Goal: Task Accomplishment & Management: Manage account settings

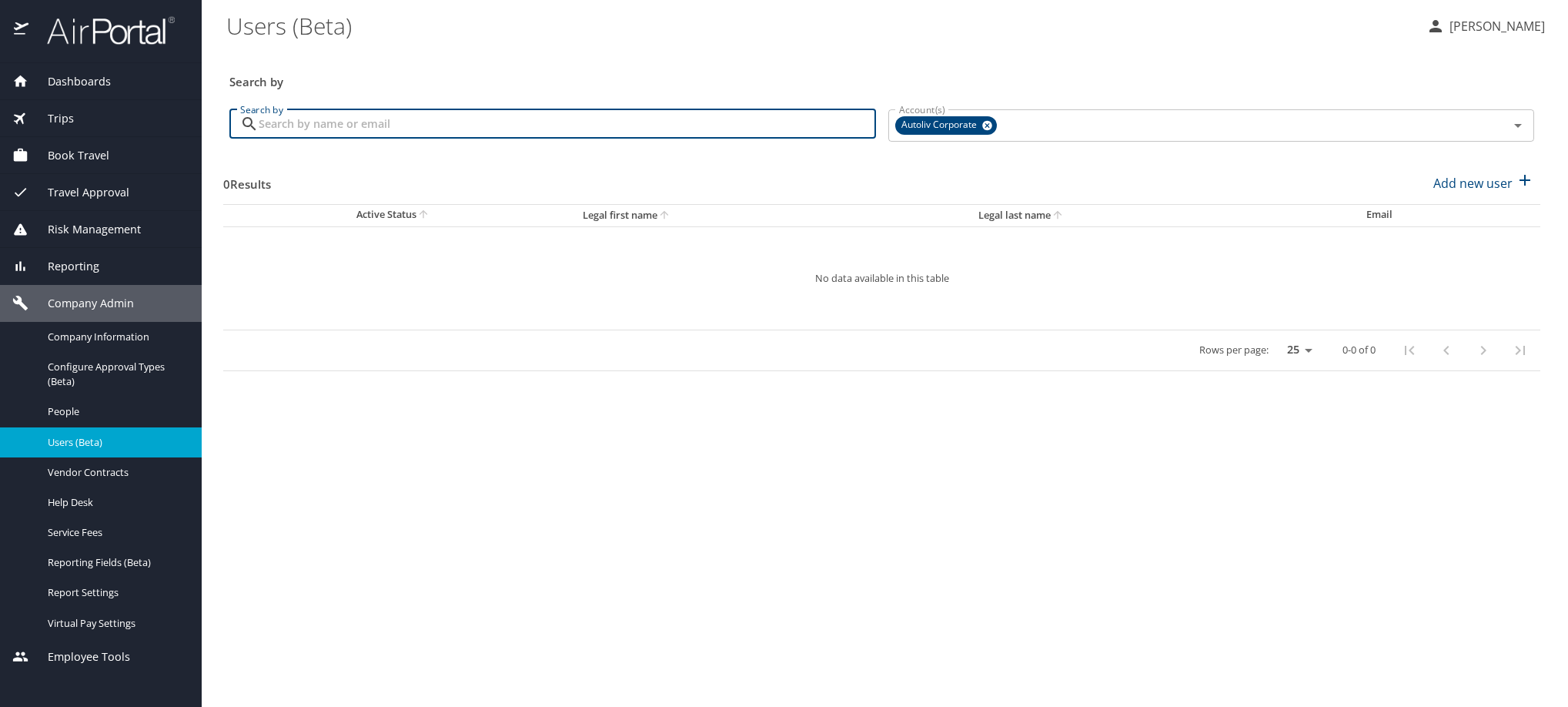
click at [548, 139] on input "Search by" at bounding box center [567, 124] width 617 height 30
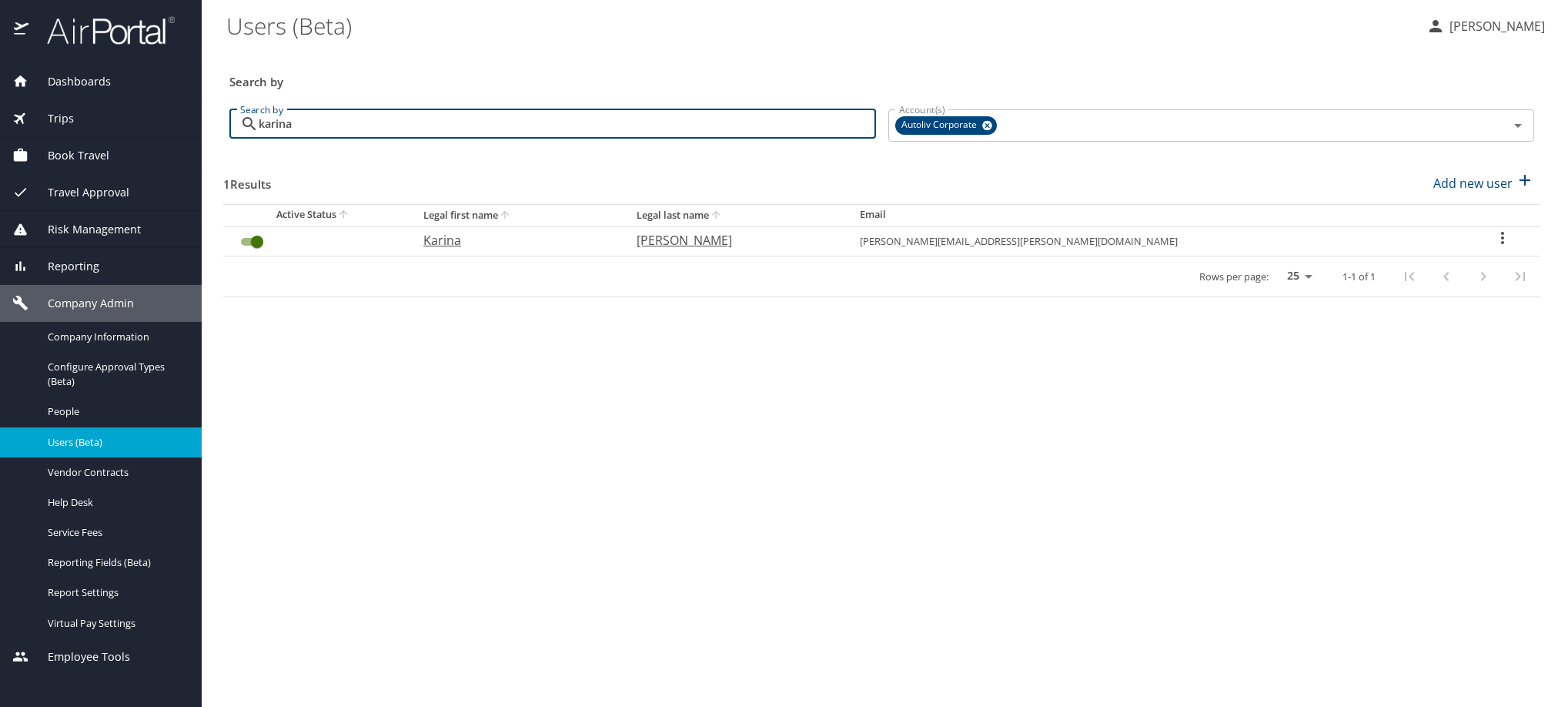
type input "karina"
click at [1493, 247] on icon "User Search Table" at bounding box center [1502, 238] width 19 height 19
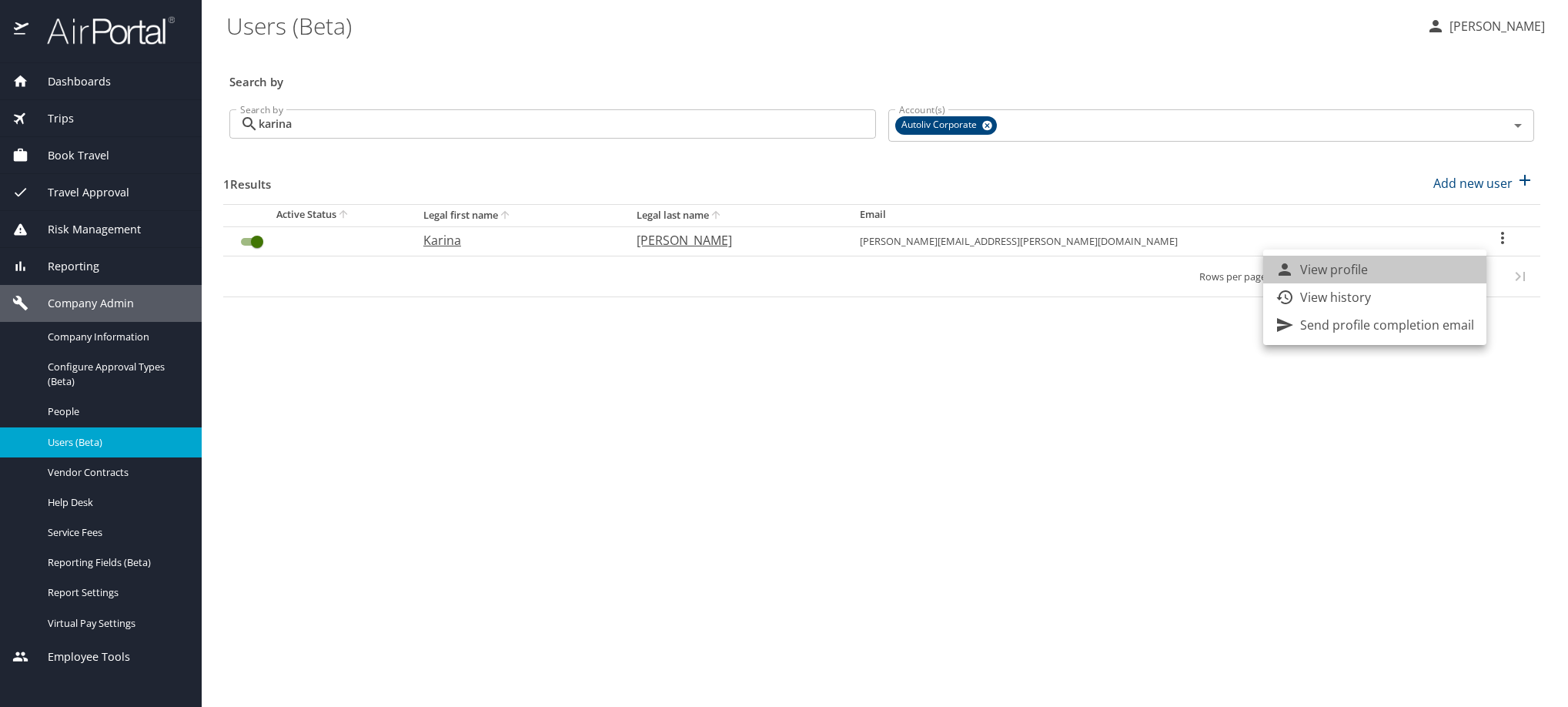
click at [1465, 283] on li "View profile" at bounding box center [1375, 269] width 223 height 28
select select "US"
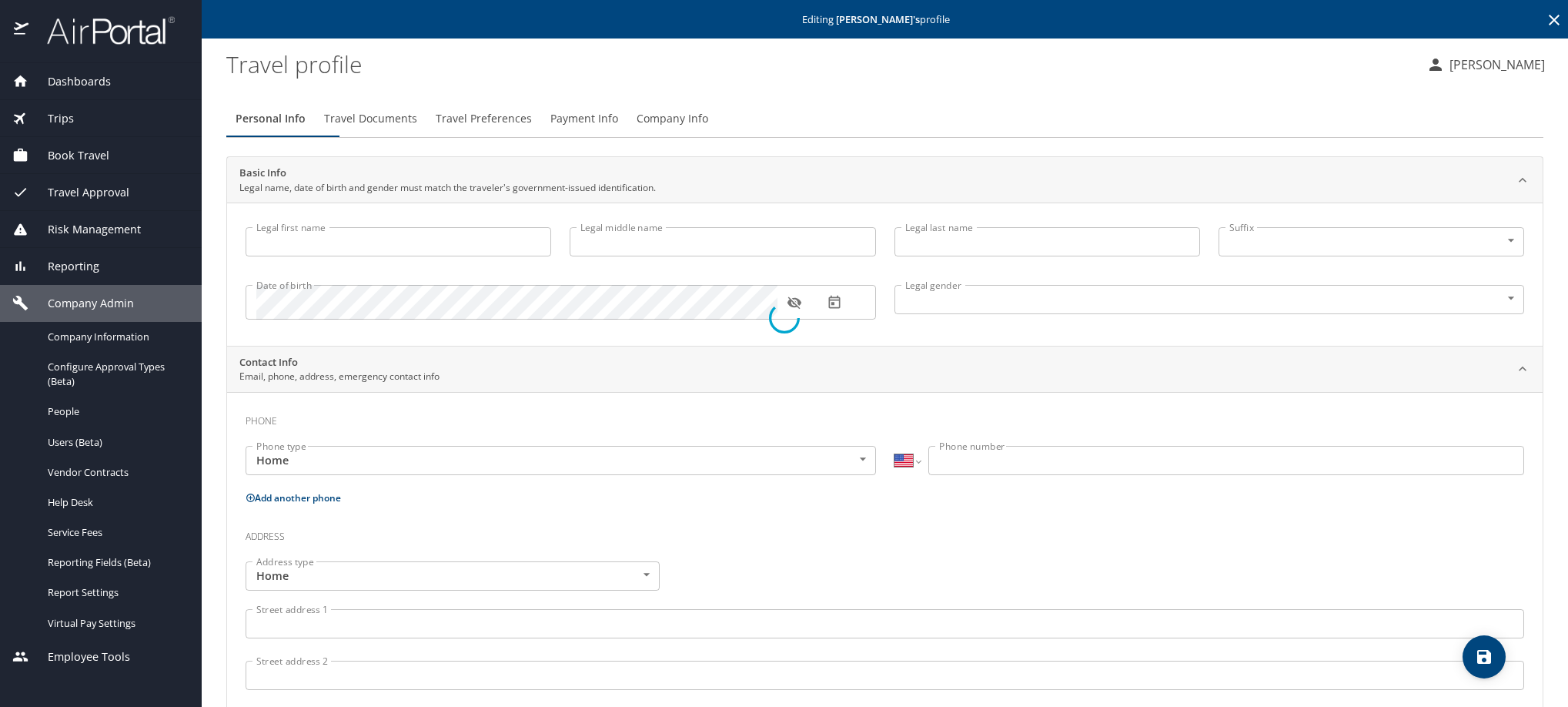
type input "Karina"
type input "[PERSON_NAME]"
type input "[DEMOGRAPHIC_DATA]"
type input "[PERSON_NAME]"
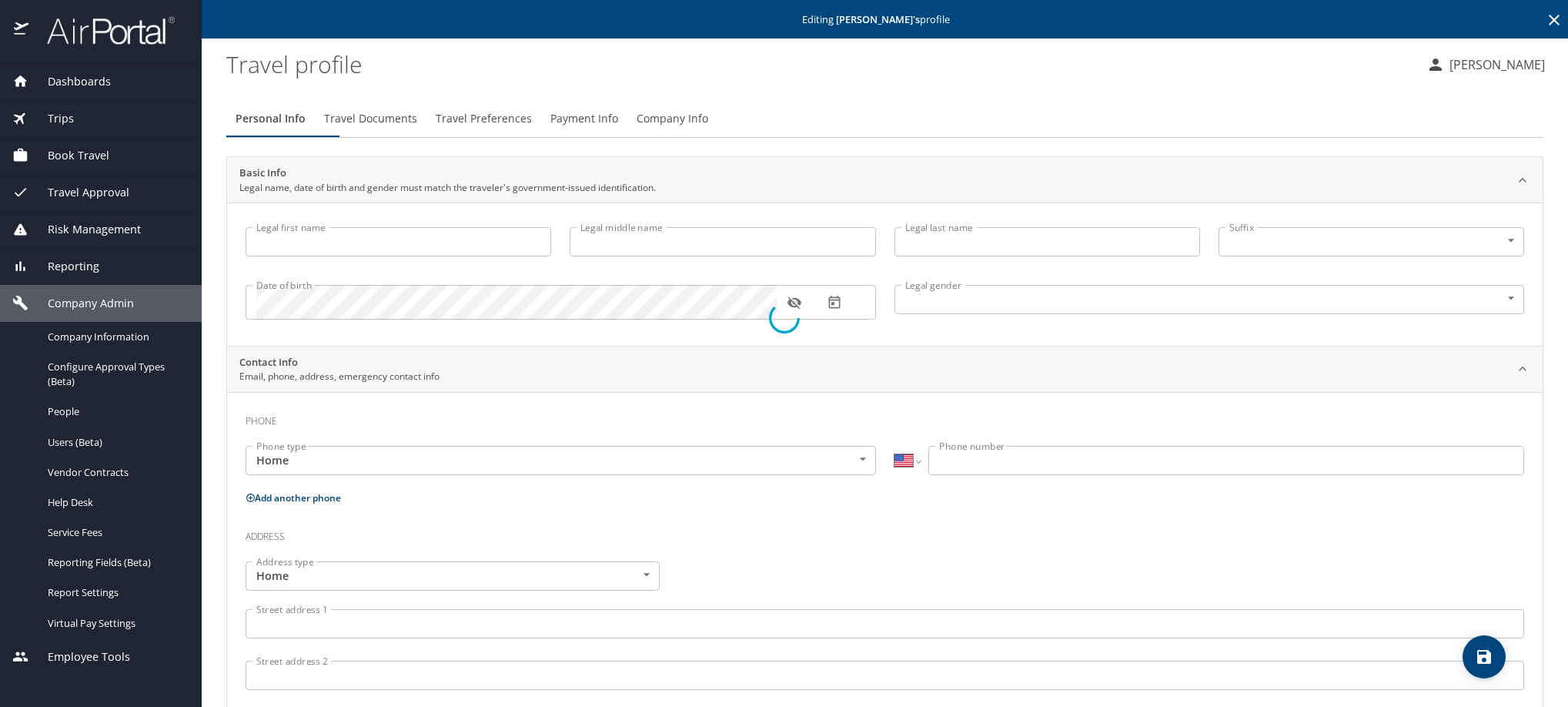
select select "MX"
type input "868 101 1604"
select select "MX"
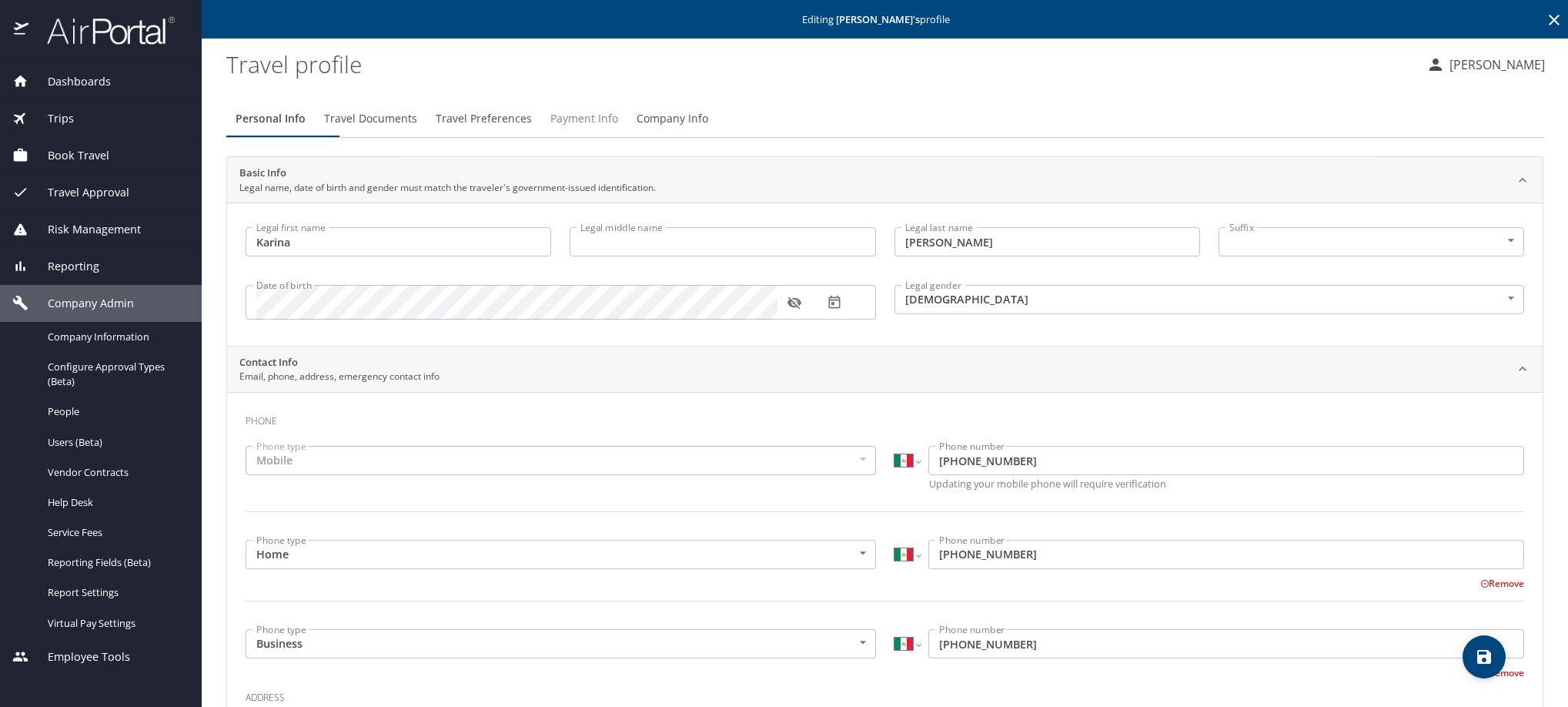
click at [618, 128] on span "Payment Info" at bounding box center [584, 119] width 68 height 20
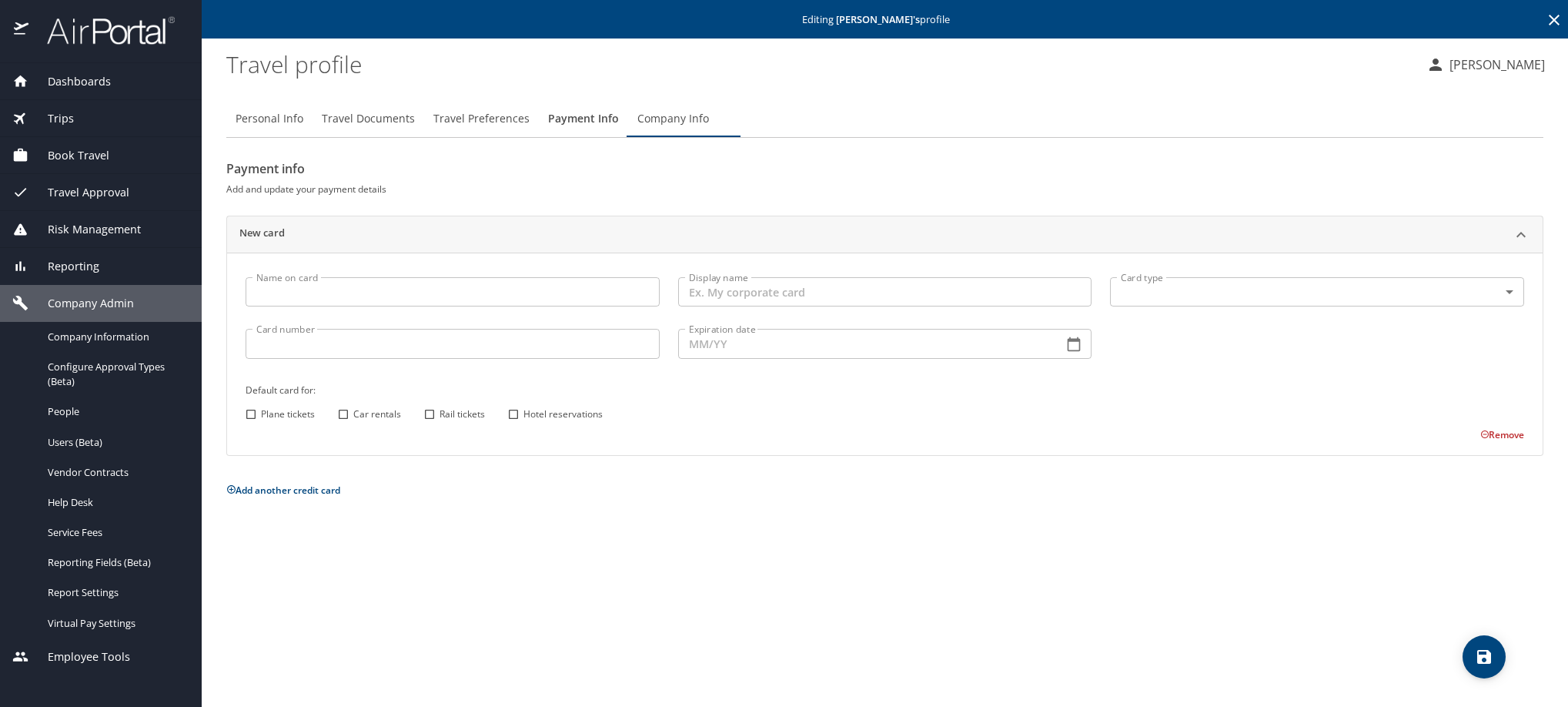
click at [1550, 28] on icon at bounding box center [1554, 20] width 19 height 19
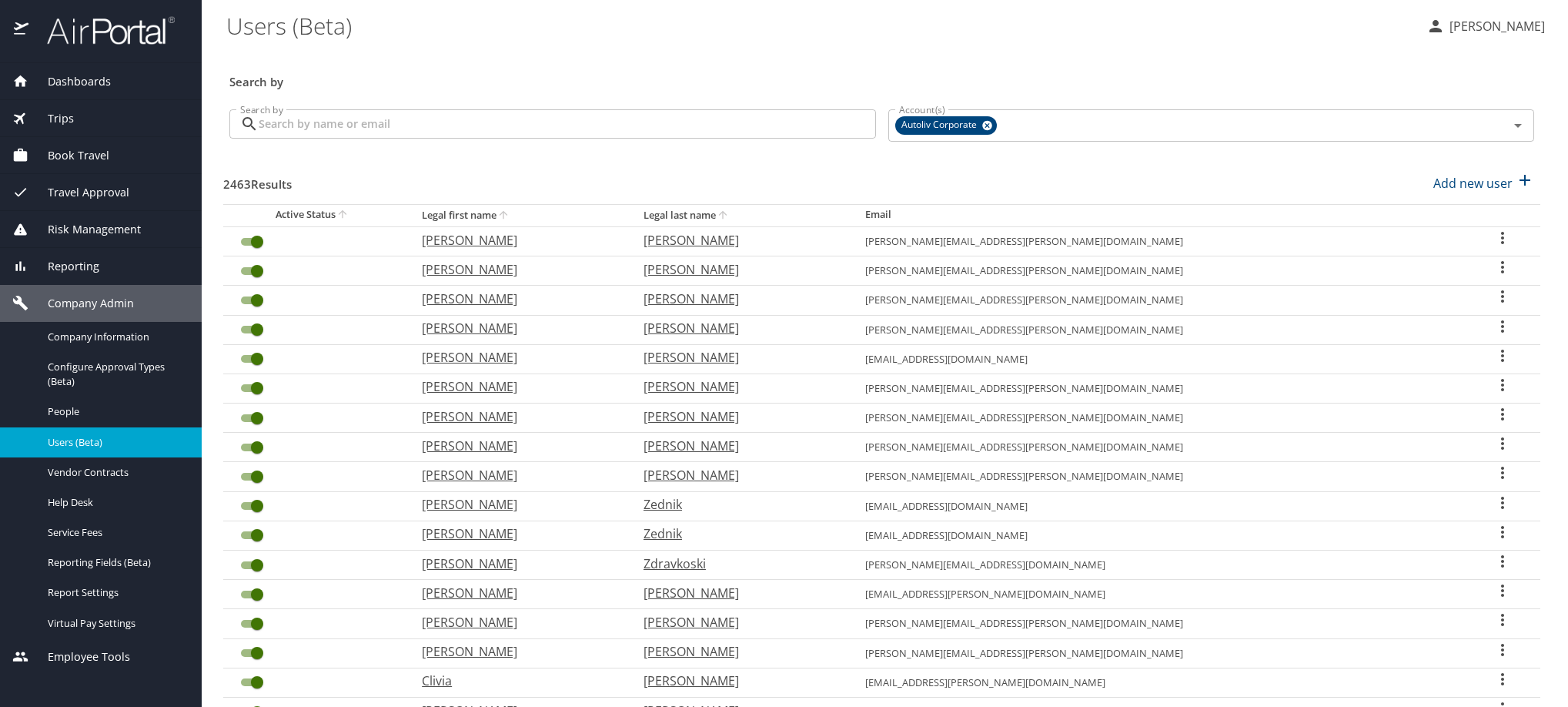
click at [617, 139] on input "Search by" at bounding box center [567, 124] width 617 height 30
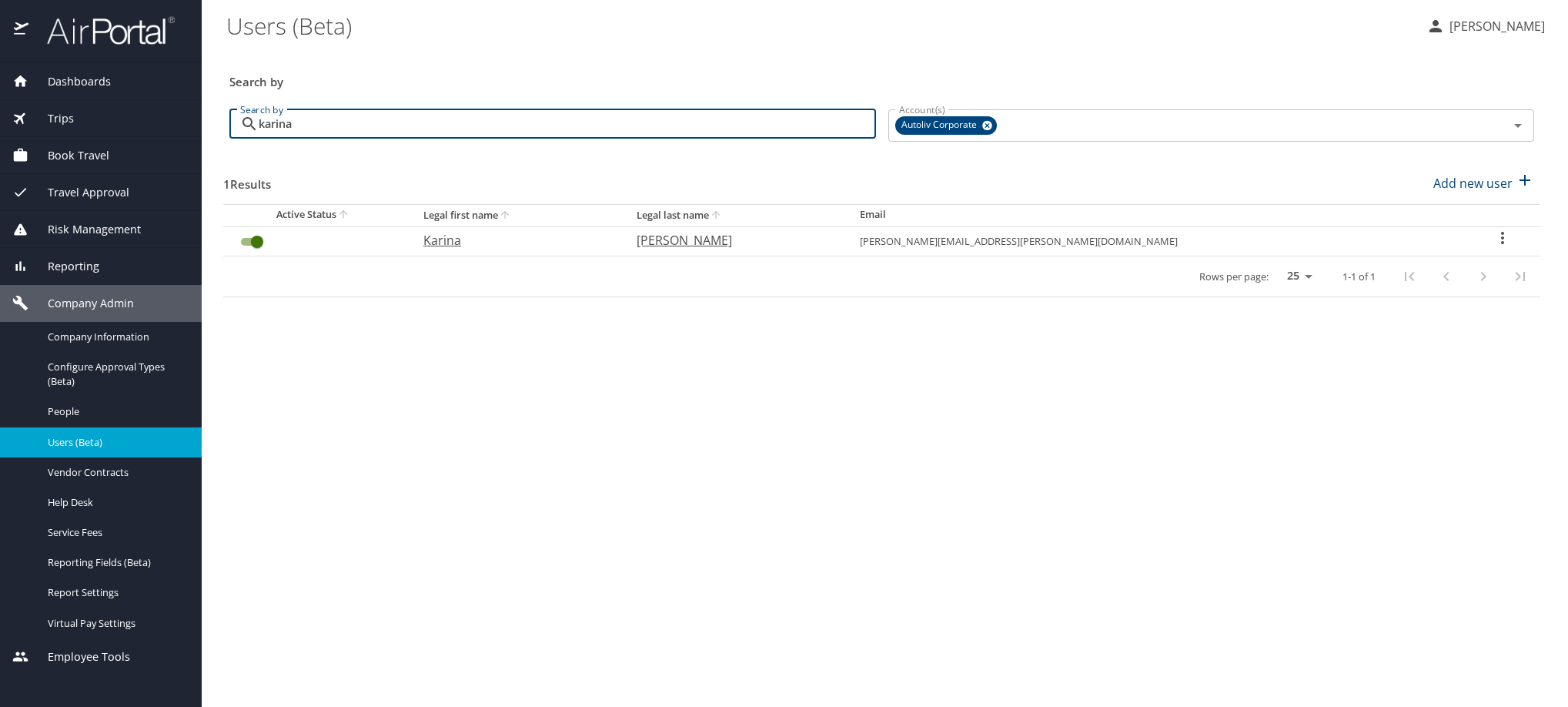
type input "karina"
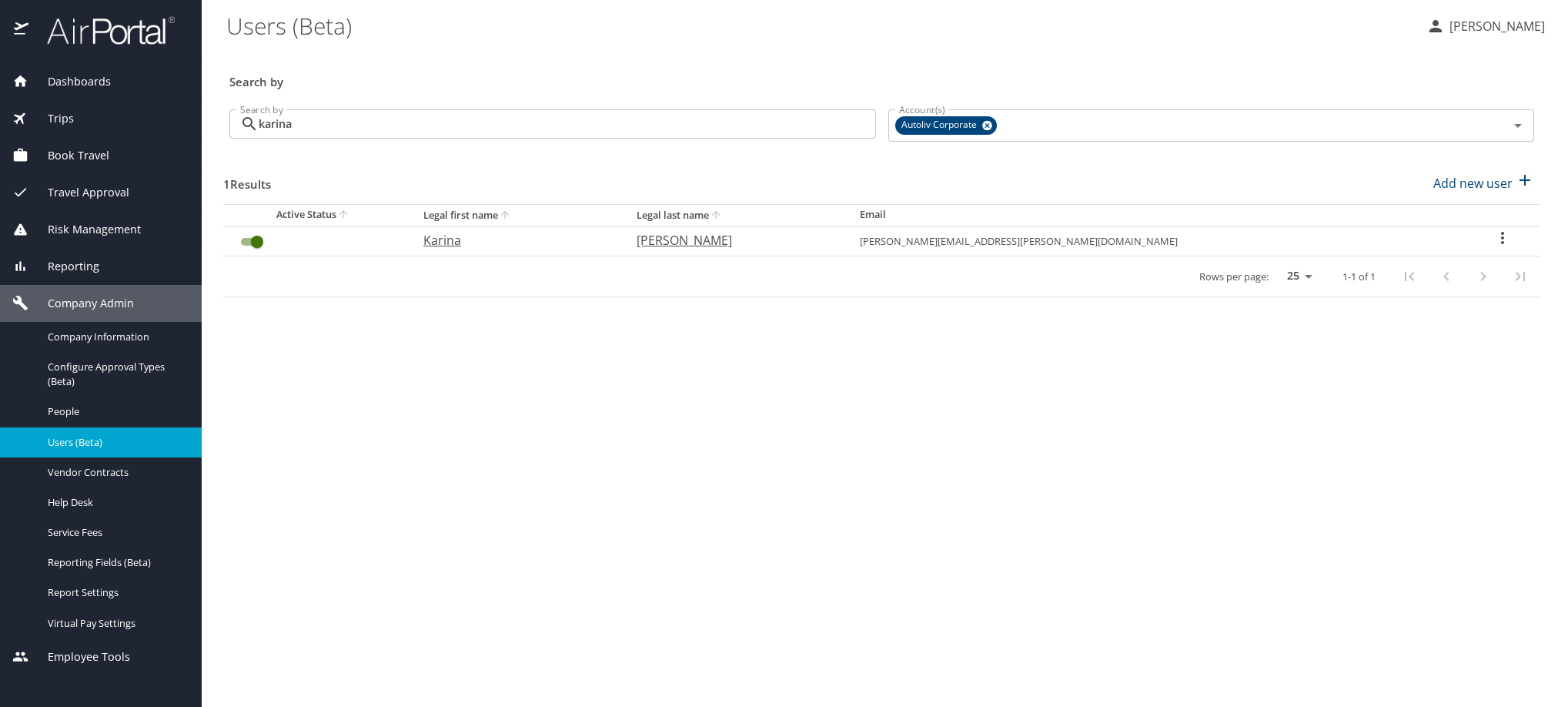
click at [1493, 247] on icon "User Search Table" at bounding box center [1502, 238] width 19 height 19
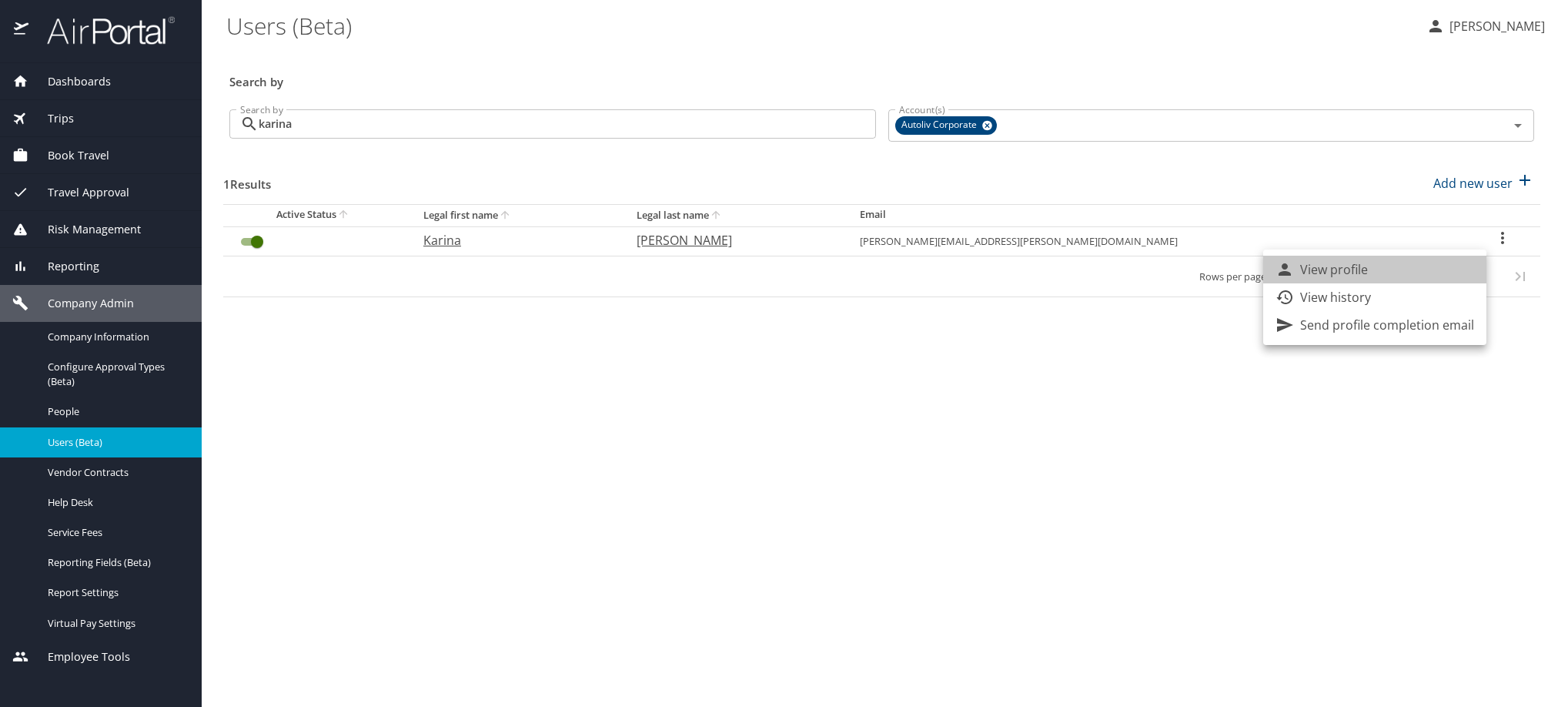
click at [1427, 268] on li "View profile" at bounding box center [1375, 269] width 223 height 28
select select "US"
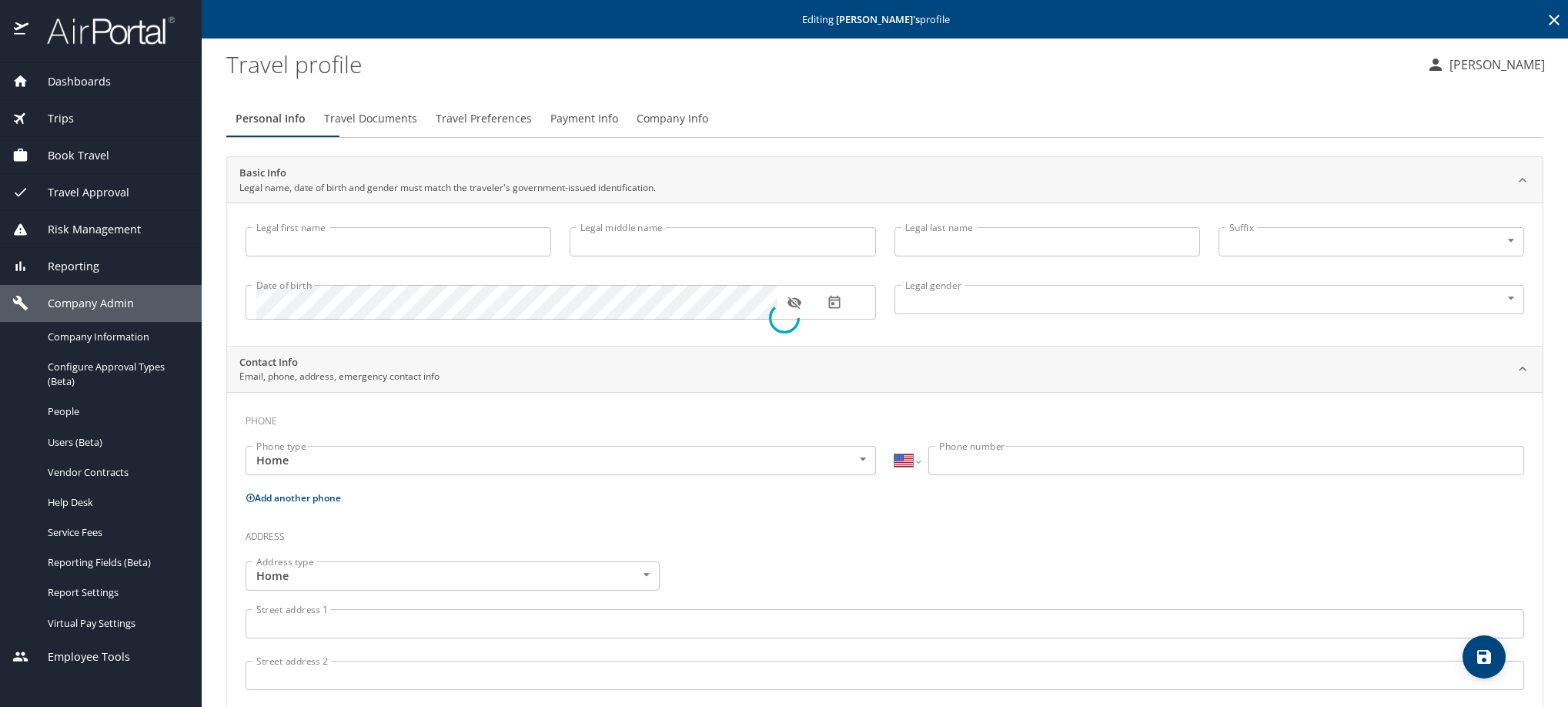
type input "Karina"
type input "[PERSON_NAME]"
type input "[DEMOGRAPHIC_DATA]"
type input "[PERSON_NAME]"
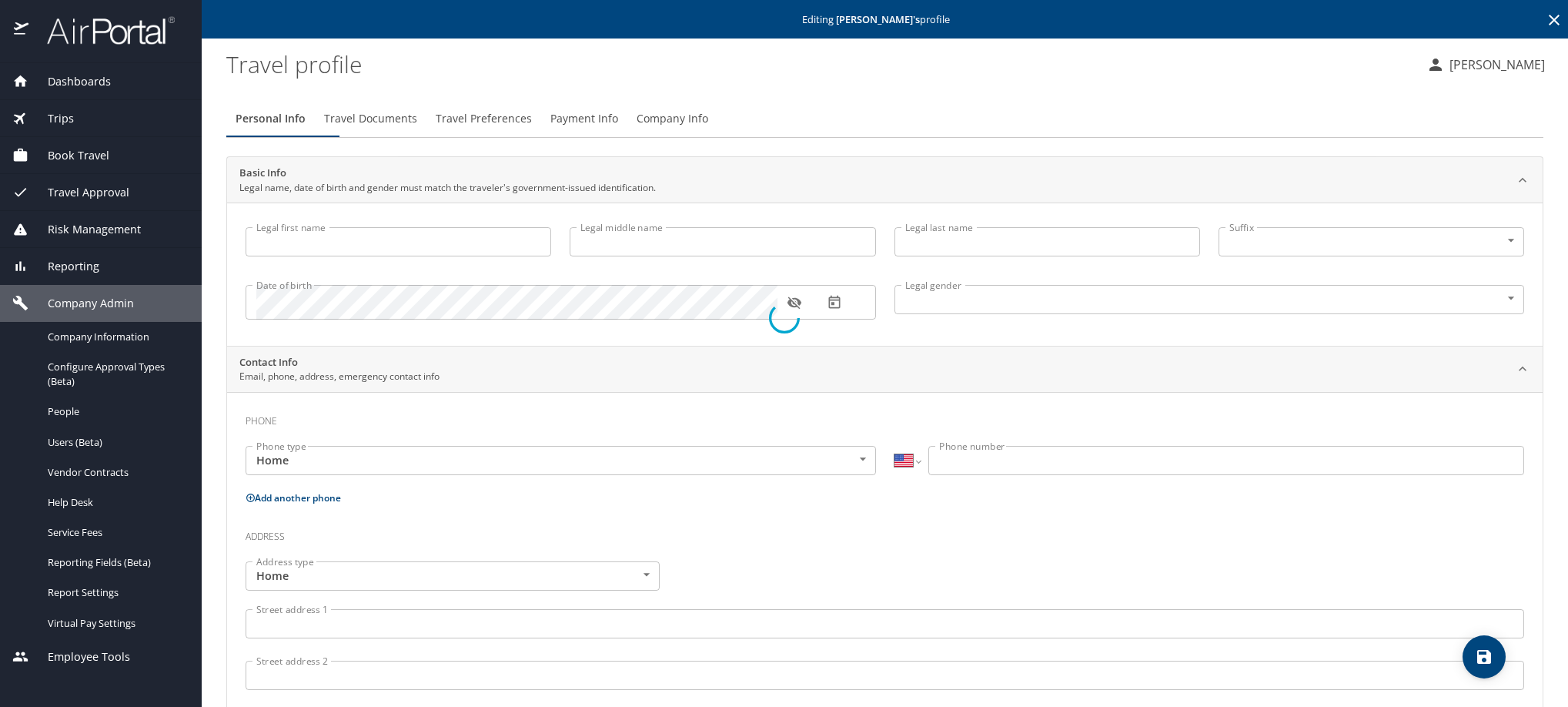
select select "MX"
type input "868 101 1604"
type input "[PERSON_NAME][EMAIL_ADDRESS][PERSON_NAME][DOMAIN_NAME]"
select select "US"
select select "MX"
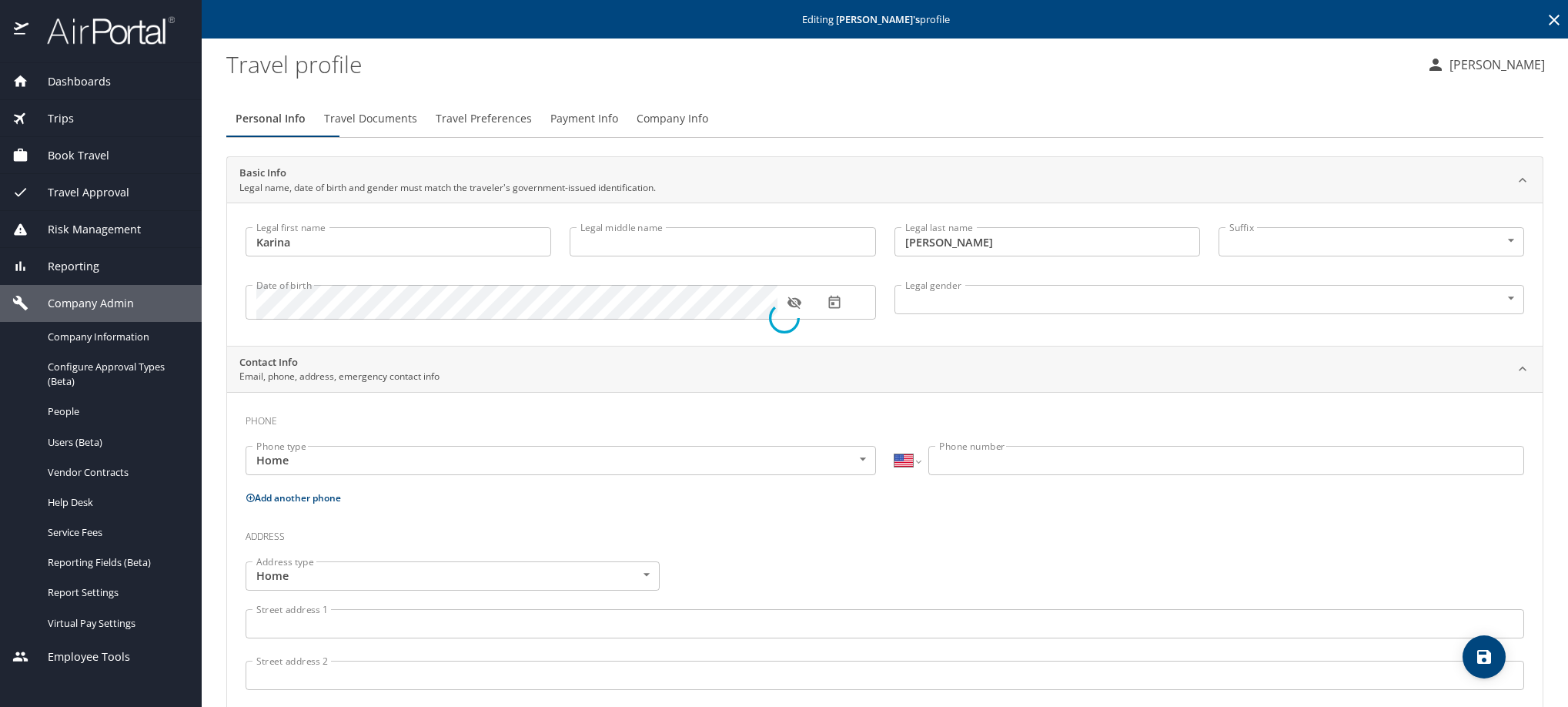
select select "MX"
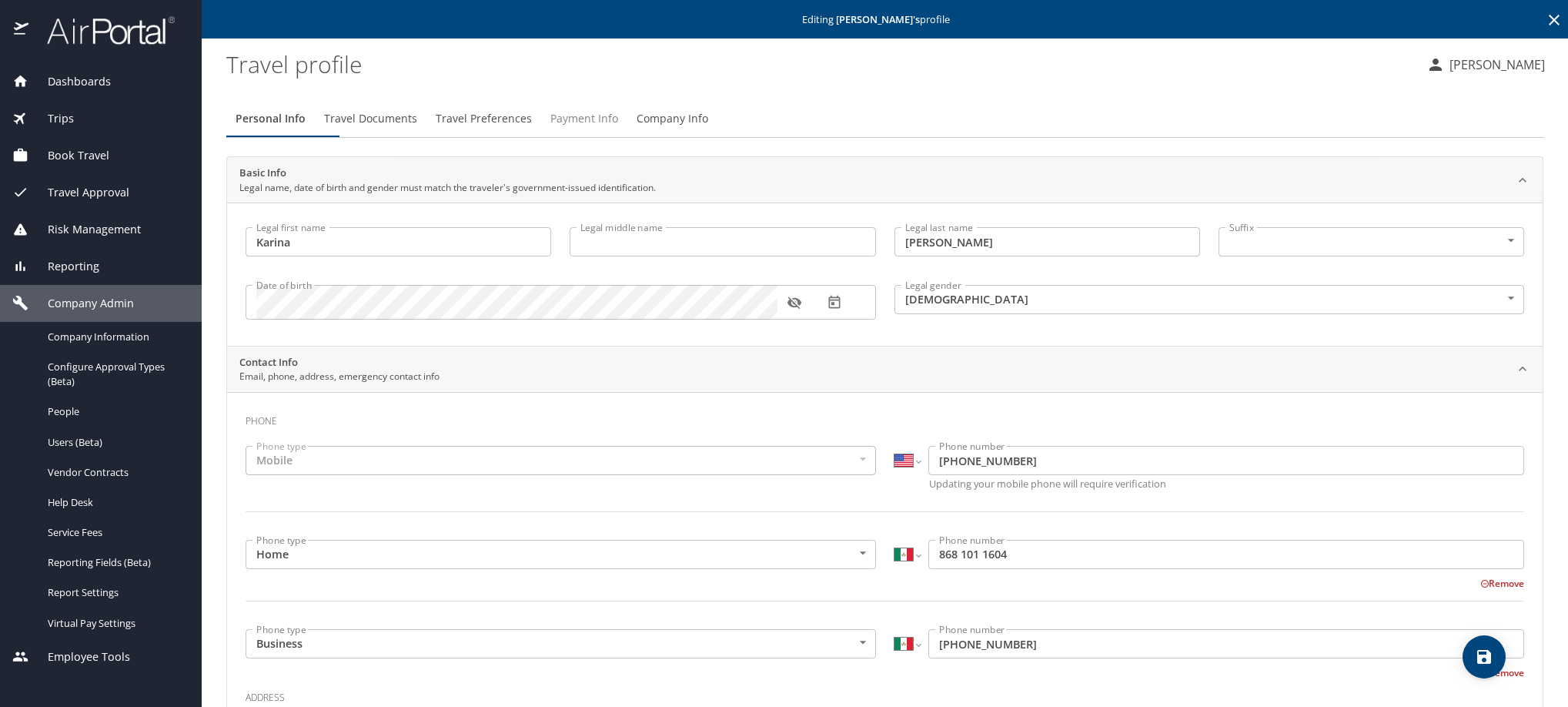
click at [618, 128] on span "Payment Info" at bounding box center [584, 119] width 68 height 20
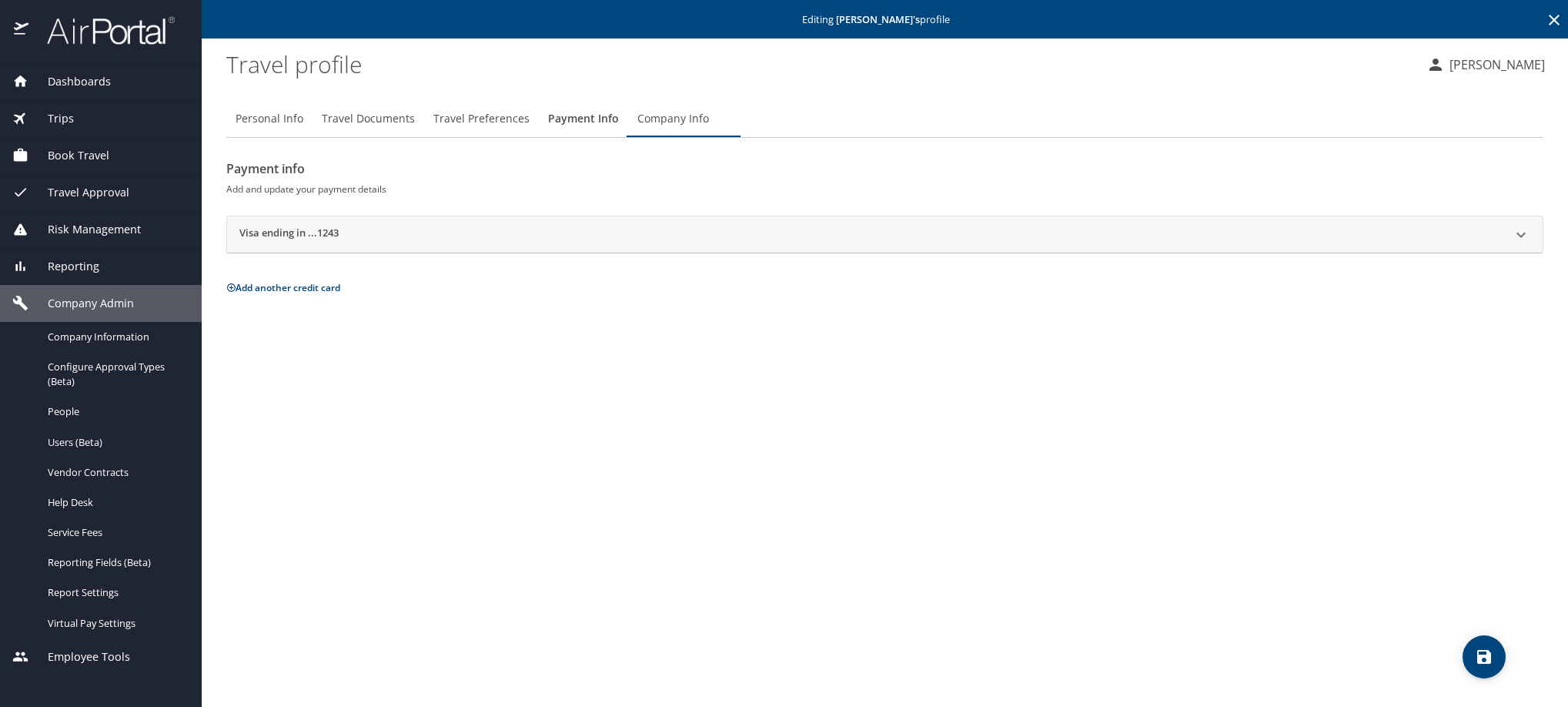
click at [278, 244] on h2 "Visa ending in ...1243" at bounding box center [289, 235] width 100 height 19
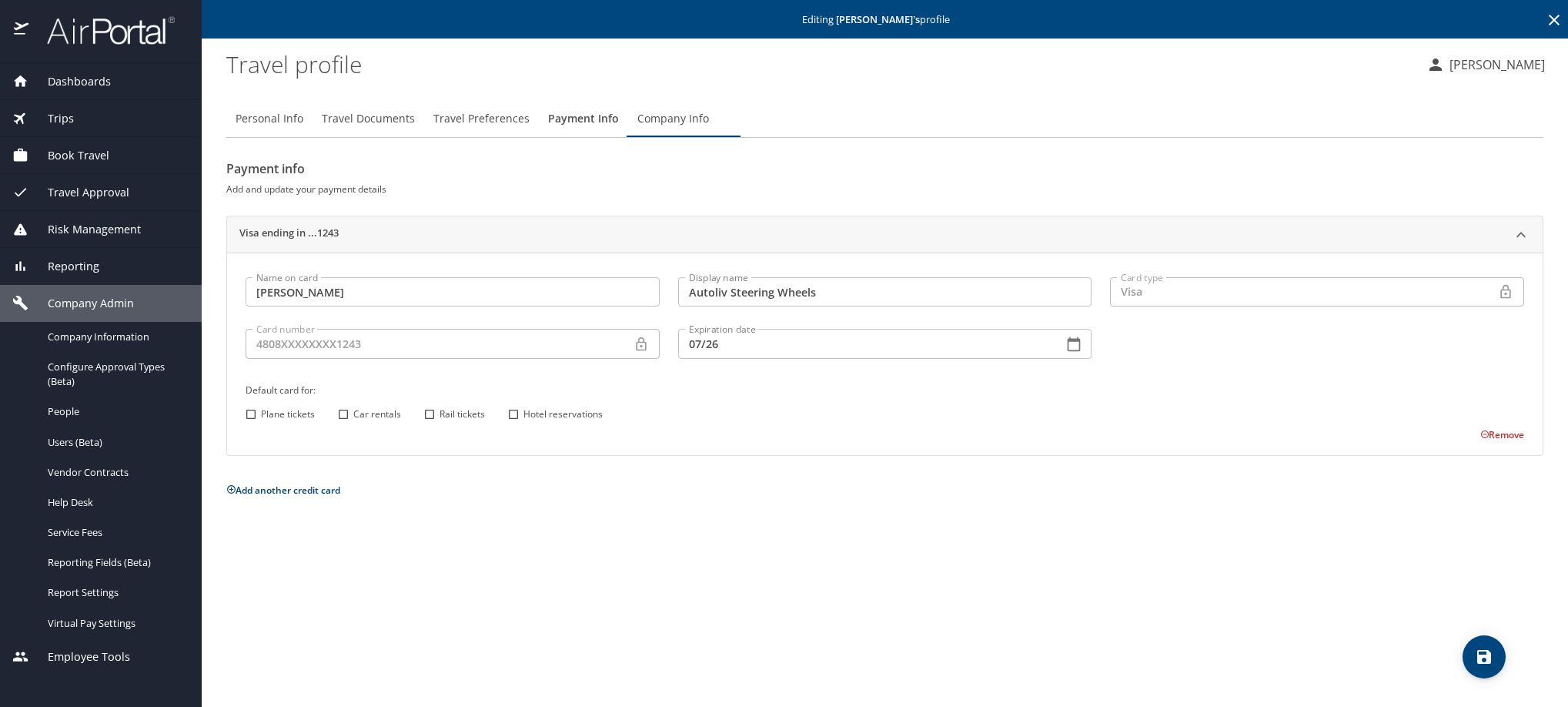
click at [342, 424] on input "Car rentals" at bounding box center [343, 414] width 20 height 20
checkbox input "true"
click at [430, 424] on input "Rail tickets" at bounding box center [429, 414] width 20 height 20
checkbox input "true"
click at [515, 424] on input "Hotel reservations" at bounding box center [514, 414] width 20 height 20
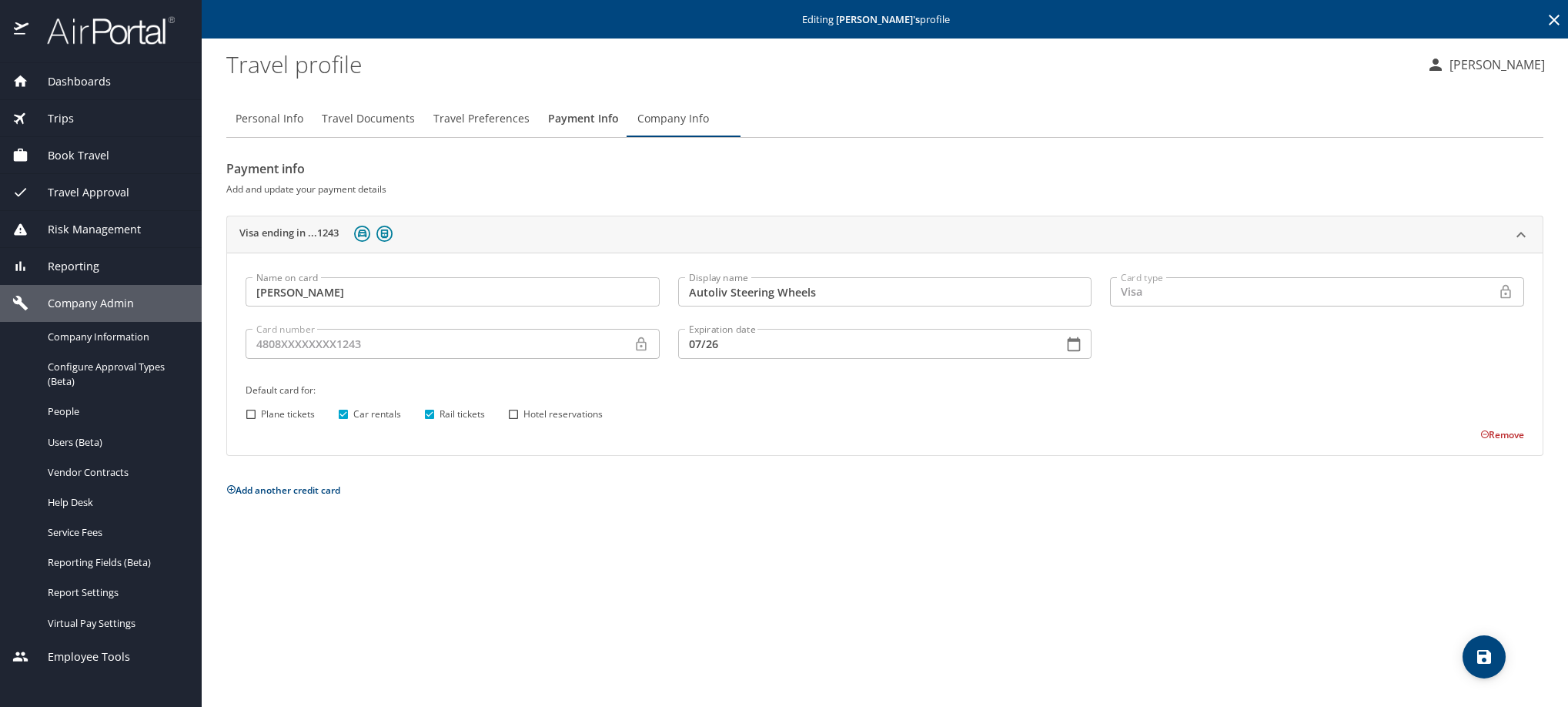
checkbox input "true"
click at [1467, 654] on span "save" at bounding box center [1484, 657] width 43 height 19
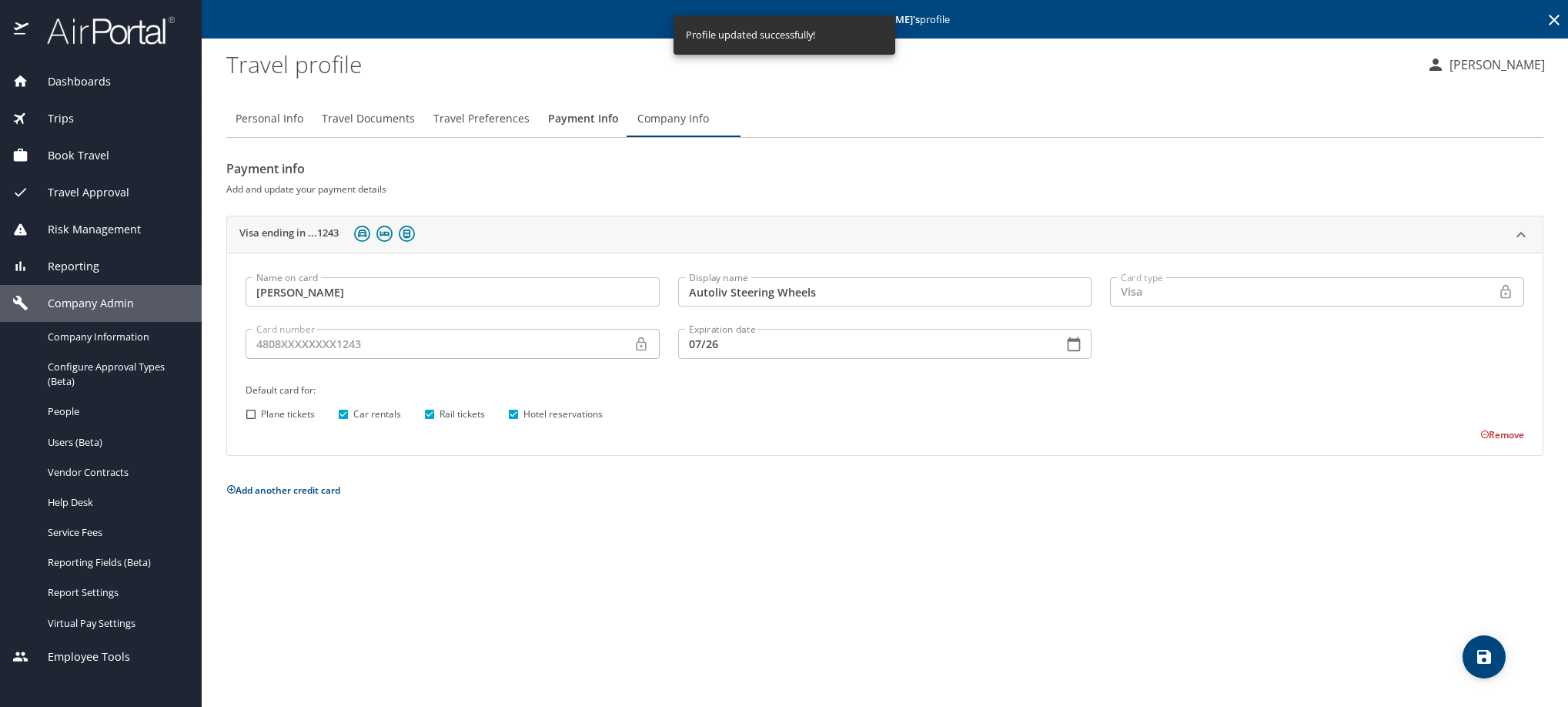
click at [1549, 26] on icon at bounding box center [1554, 20] width 11 height 11
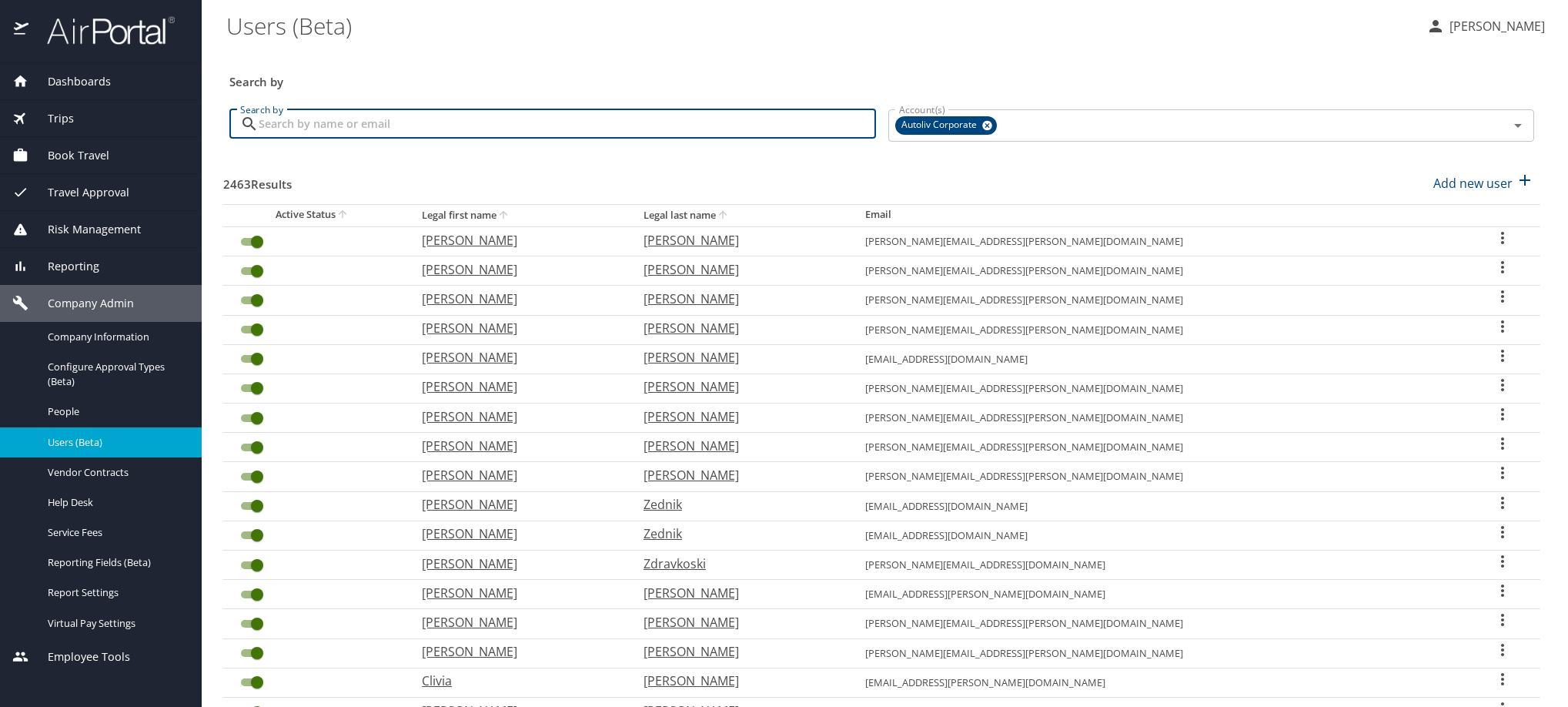
click at [559, 139] on input "Search by" at bounding box center [567, 124] width 617 height 30
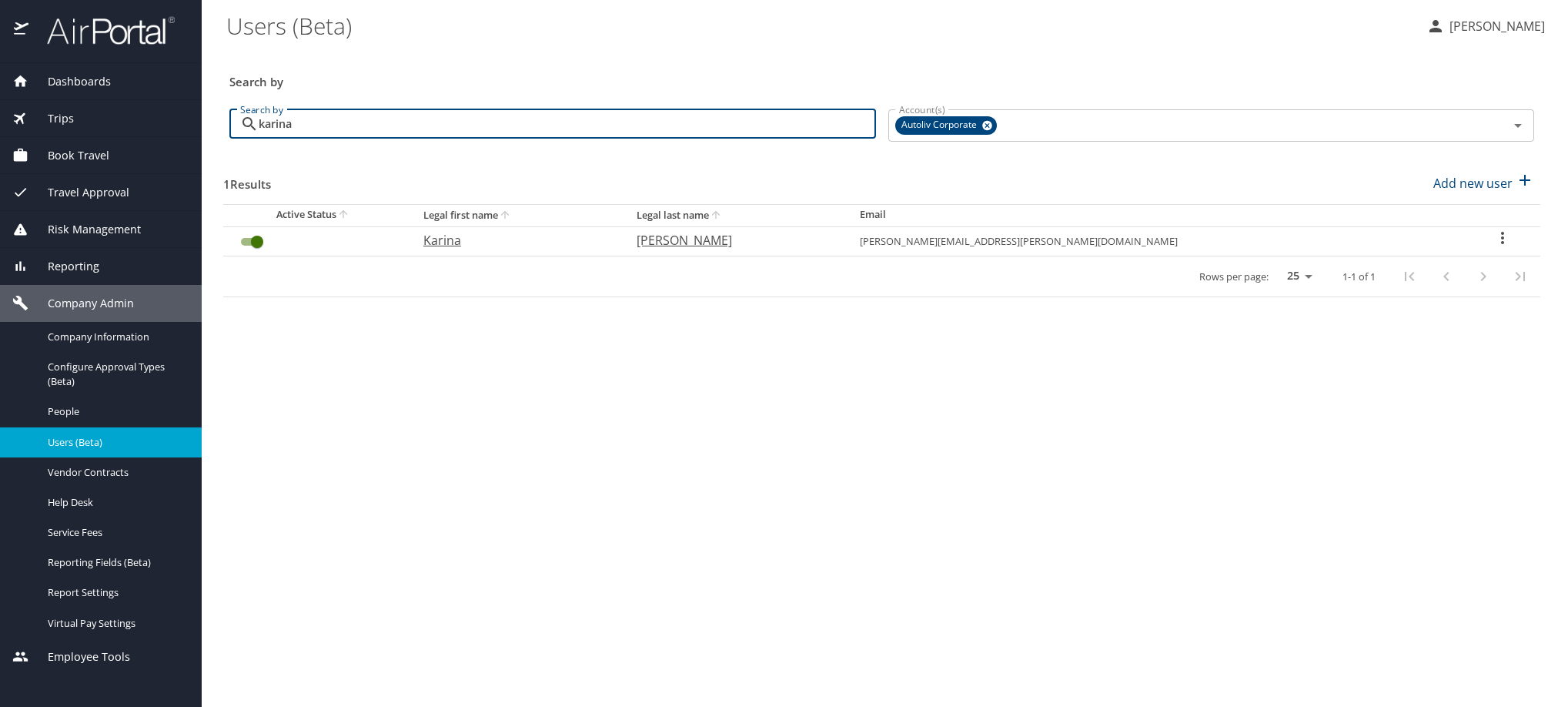
type input "karina"
click at [1497, 247] on icon "User Search Table" at bounding box center [1502, 238] width 19 height 19
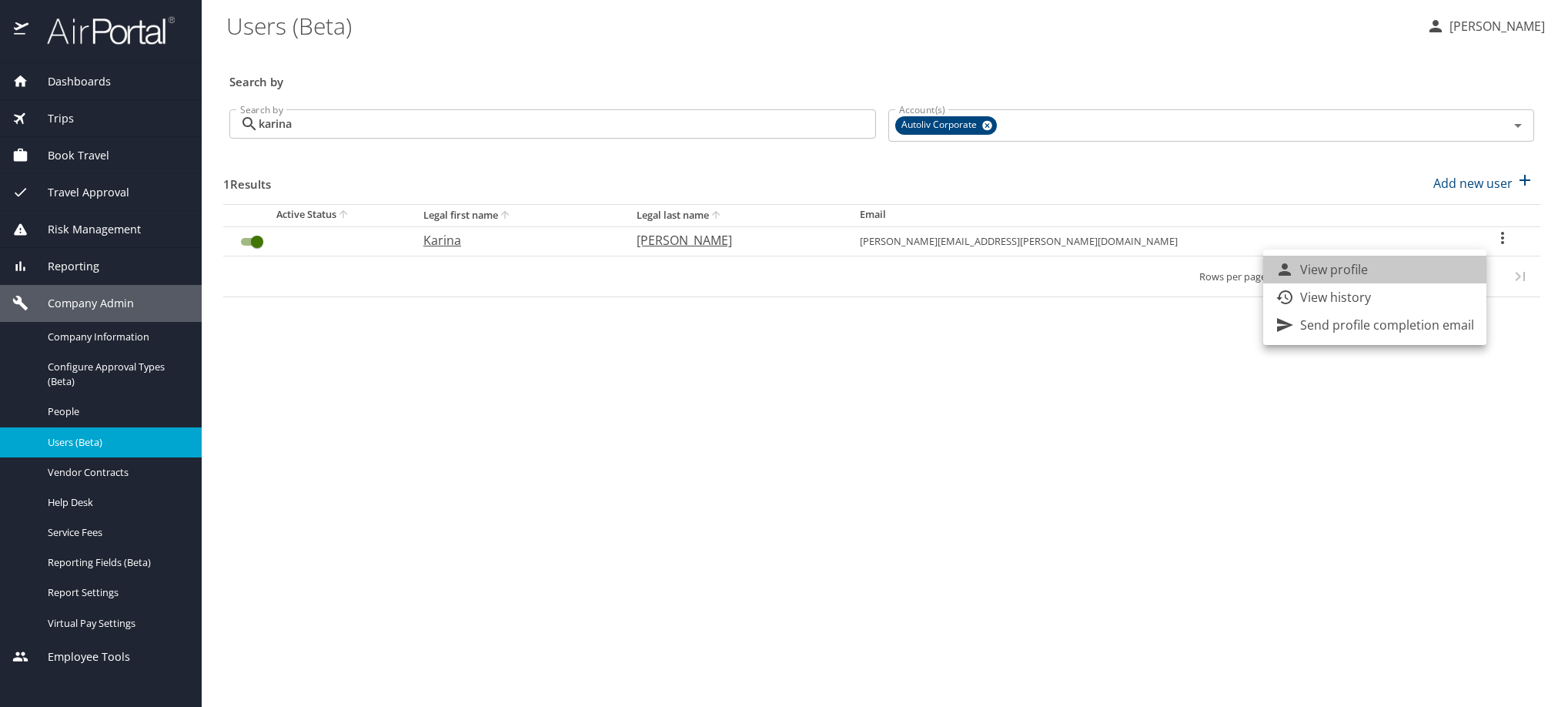
click at [1452, 277] on li "View profile" at bounding box center [1375, 269] width 223 height 28
select select "US"
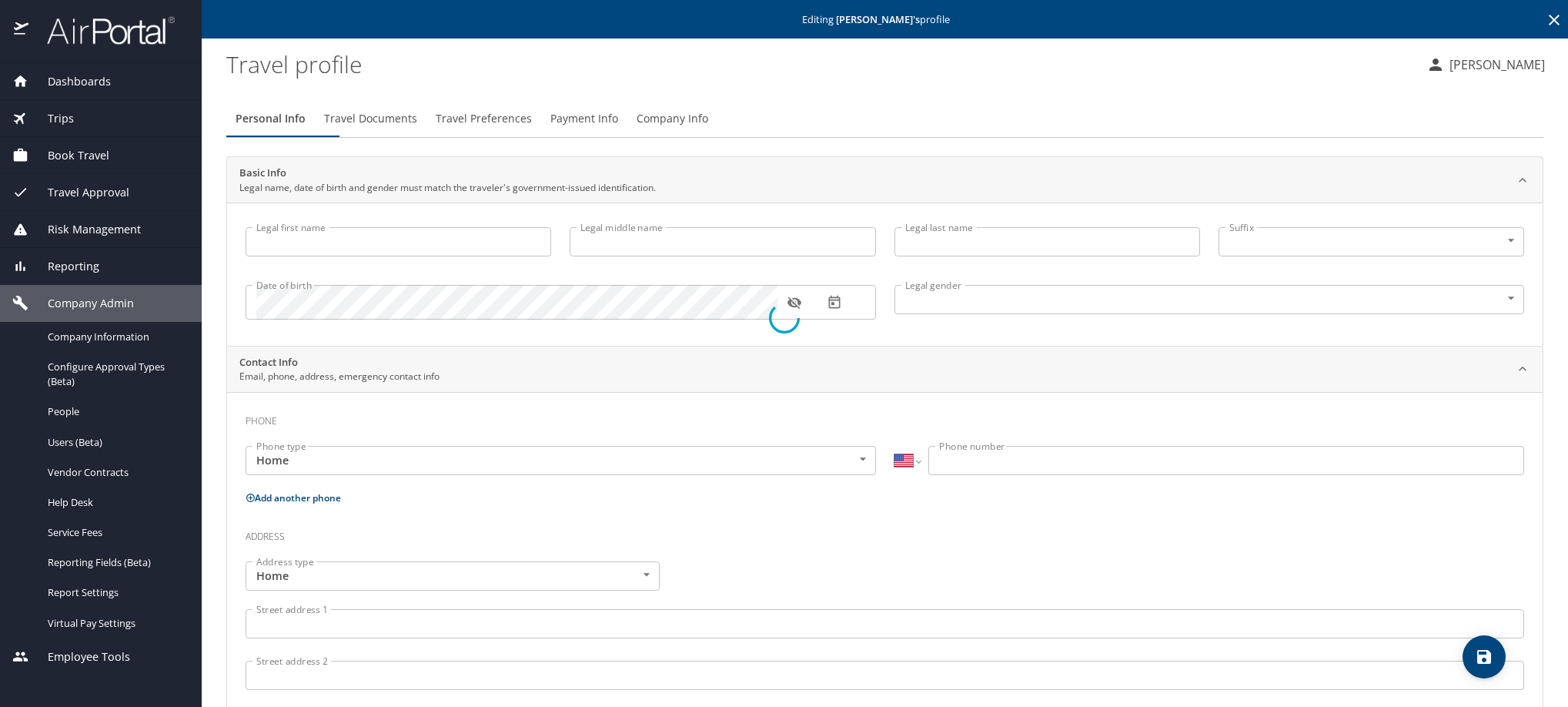
type input "Karina"
type input "[PERSON_NAME]"
type input "[DEMOGRAPHIC_DATA]"
type input "[PERSON_NAME]"
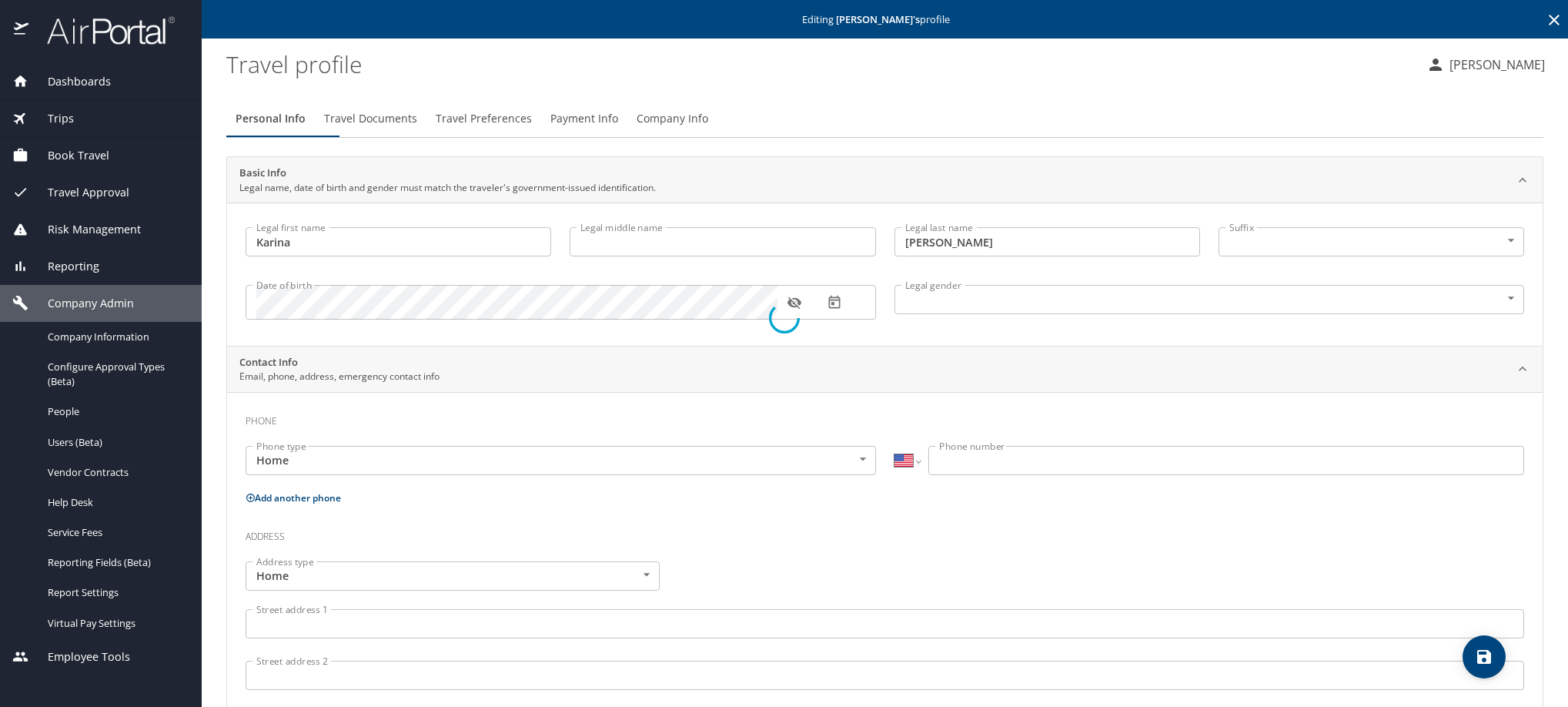
select select "MX"
type input "868 101 1604"
type input "[PERSON_NAME][EMAIL_ADDRESS][PERSON_NAME][DOMAIN_NAME]"
select select "US"
select select "MX"
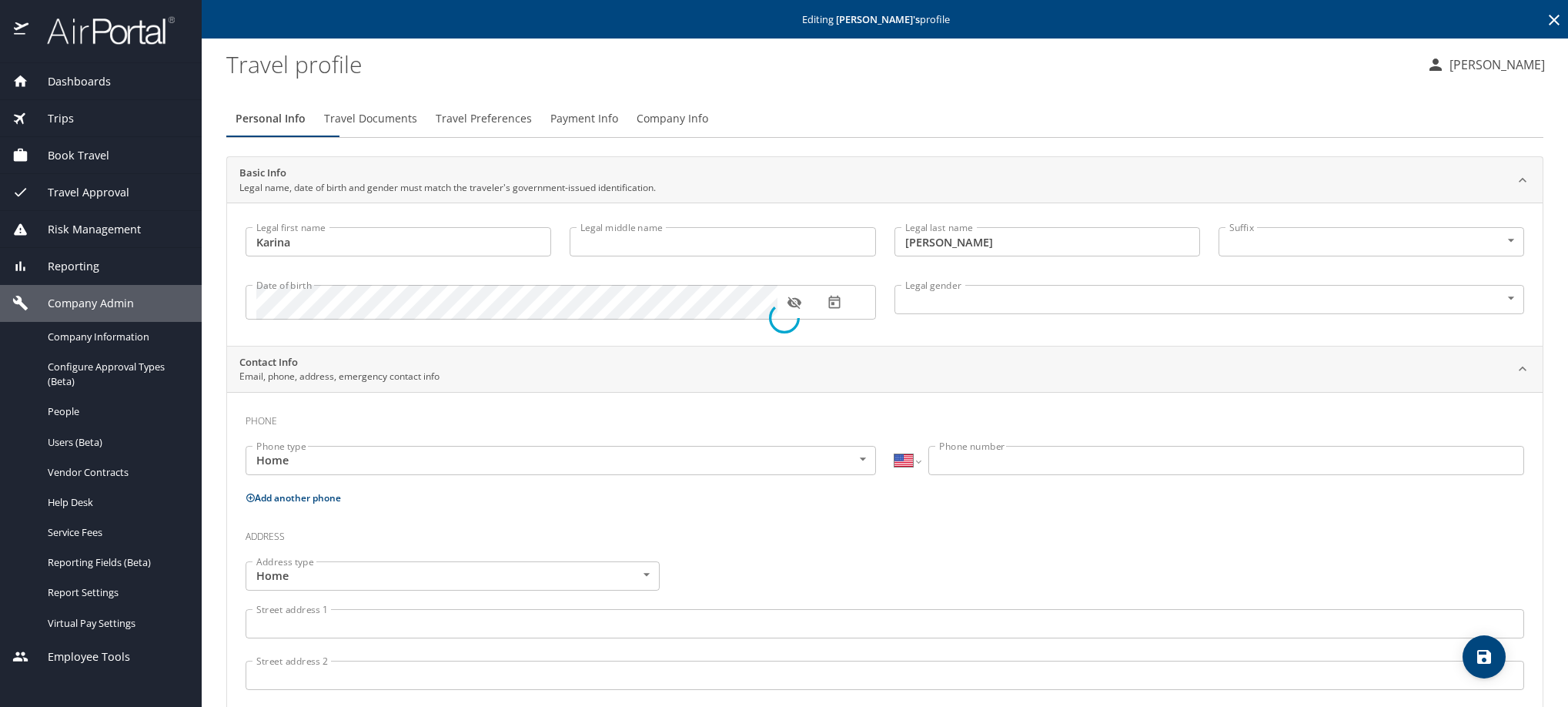
select select "MX"
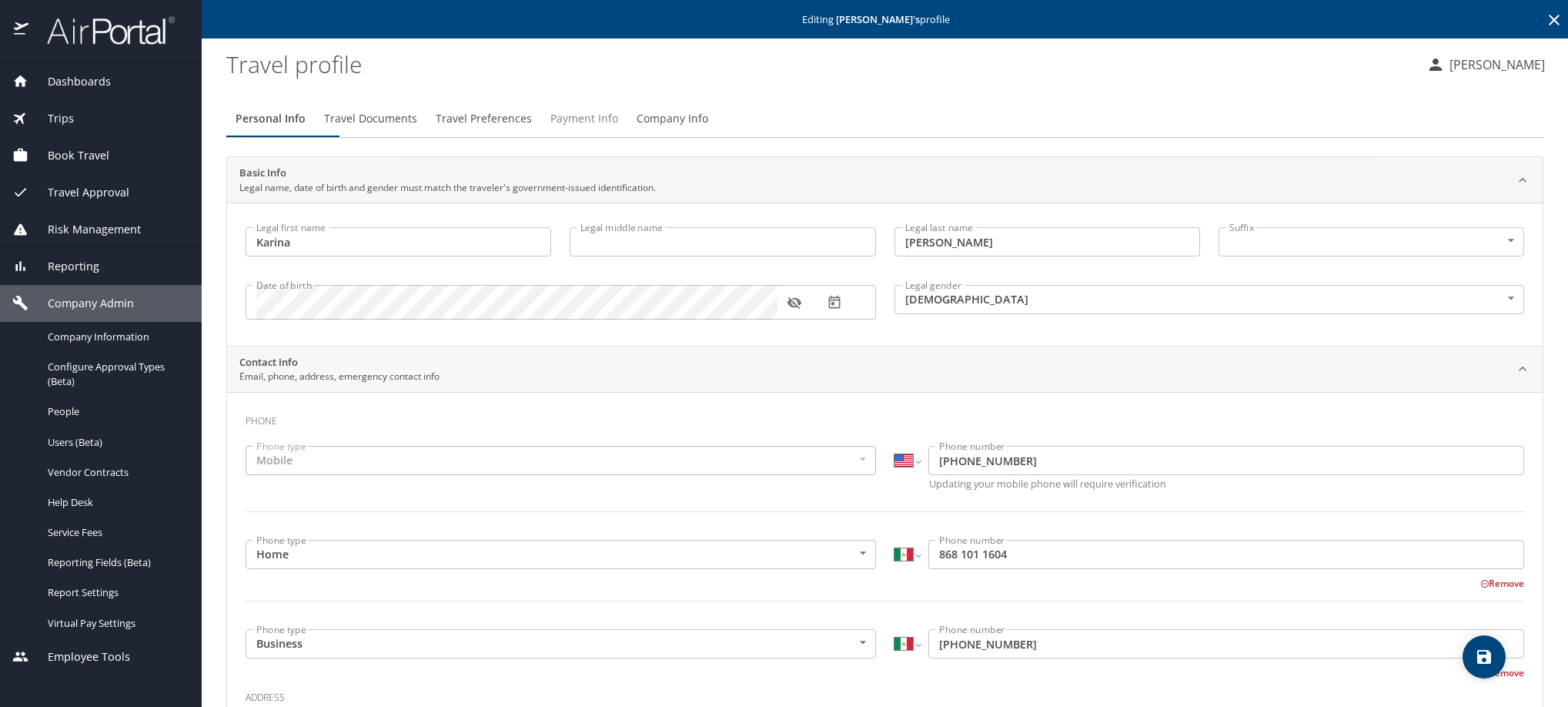
click at [618, 128] on span "Payment Info" at bounding box center [584, 119] width 68 height 20
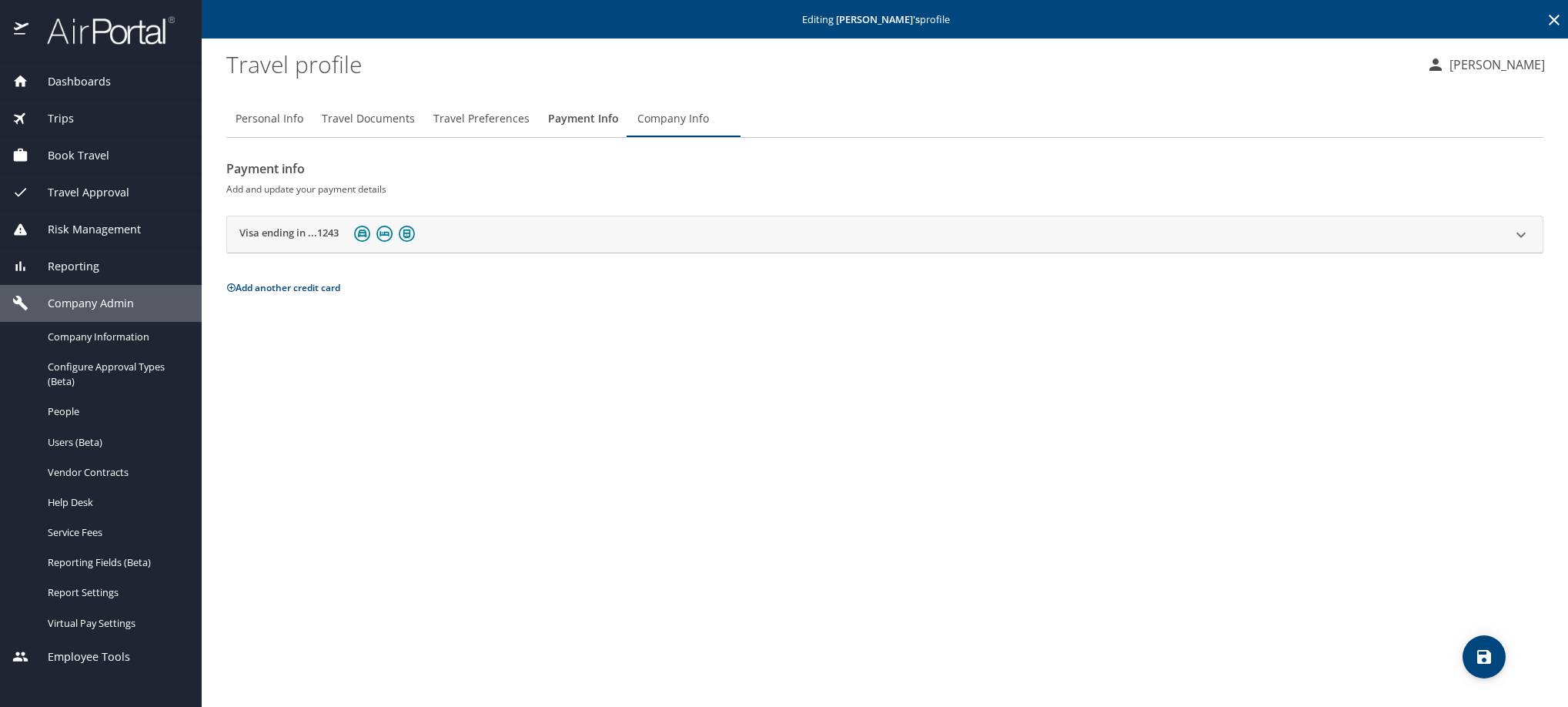
click at [313, 244] on h2 "Visa ending in ...1243" at bounding box center [289, 235] width 100 height 19
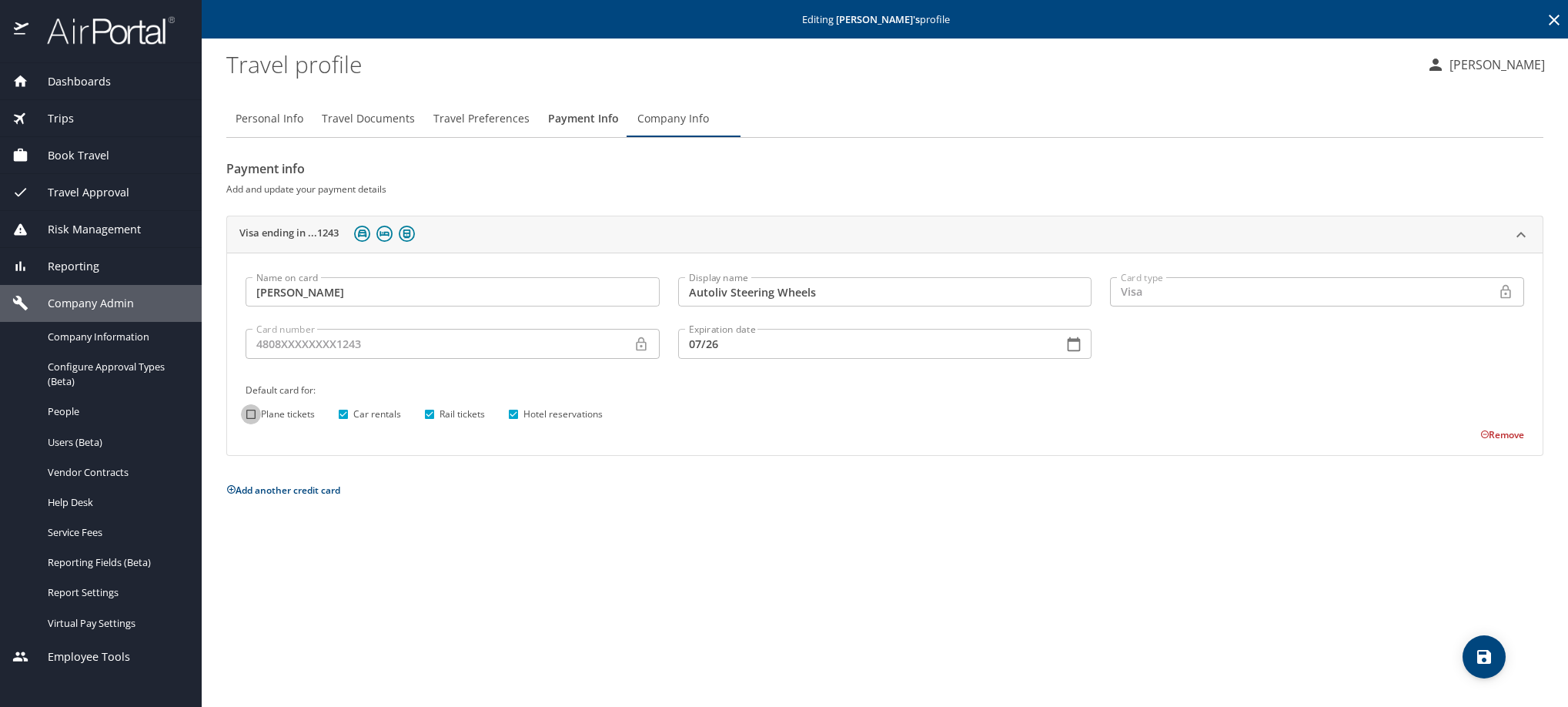
click at [248, 424] on input "Plane tickets" at bounding box center [250, 414] width 20 height 20
checkbox input "true"
click at [1477, 656] on icon "save" at bounding box center [1484, 657] width 14 height 14
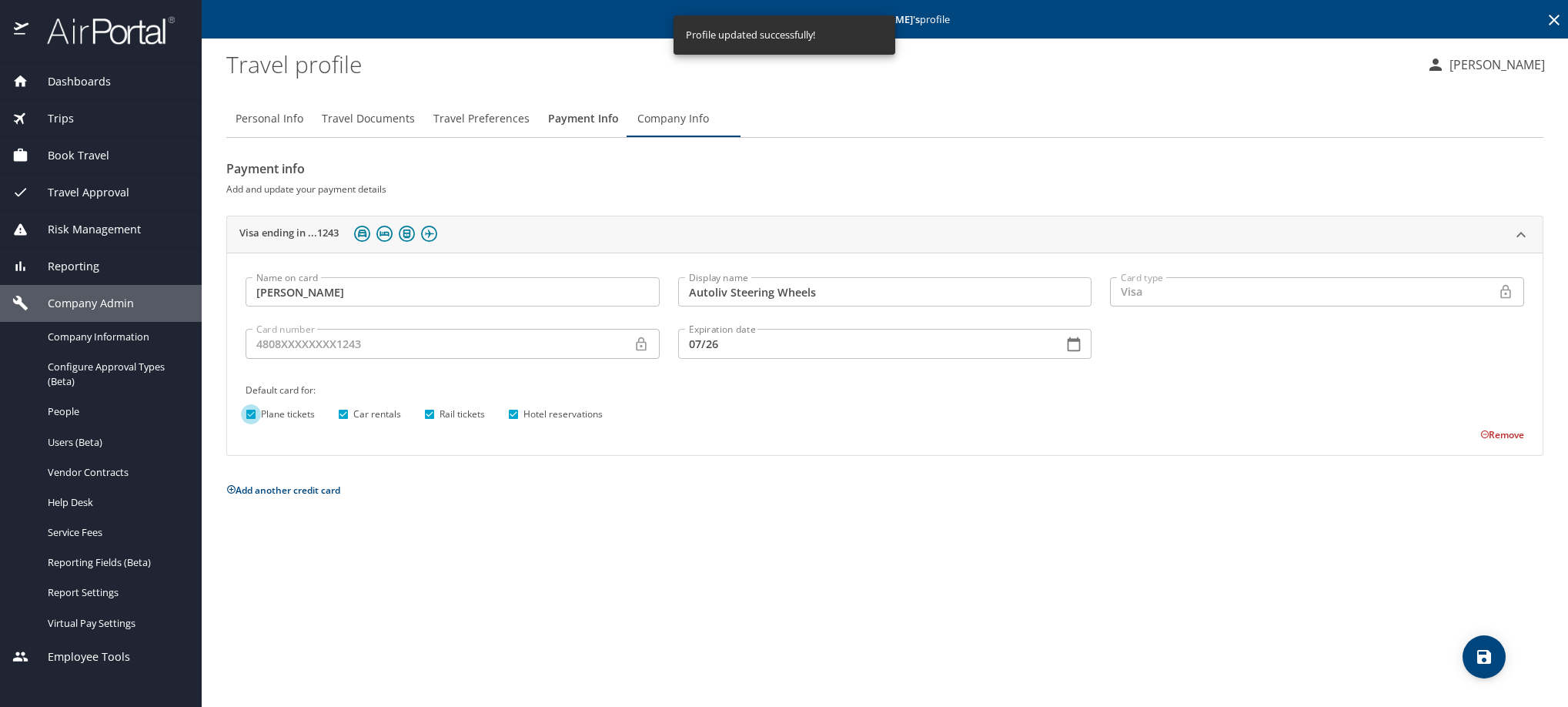
click at [248, 424] on input "Plane tickets" at bounding box center [250, 414] width 20 height 20
checkbox input "false"
click at [1476, 652] on icon "save" at bounding box center [1484, 657] width 19 height 19
click at [1545, 19] on icon at bounding box center [1554, 20] width 19 height 19
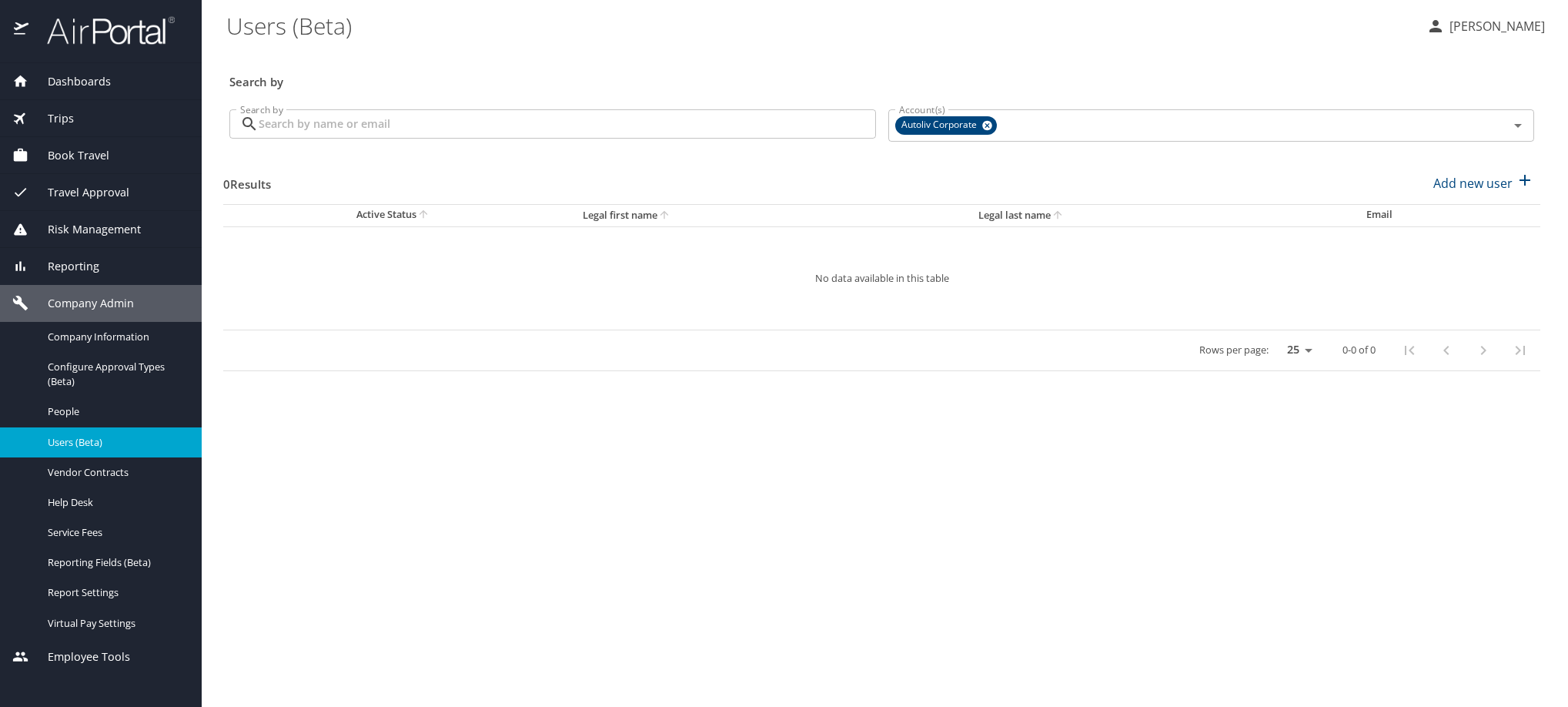
click at [461, 137] on input "Search by" at bounding box center [567, 124] width 617 height 30
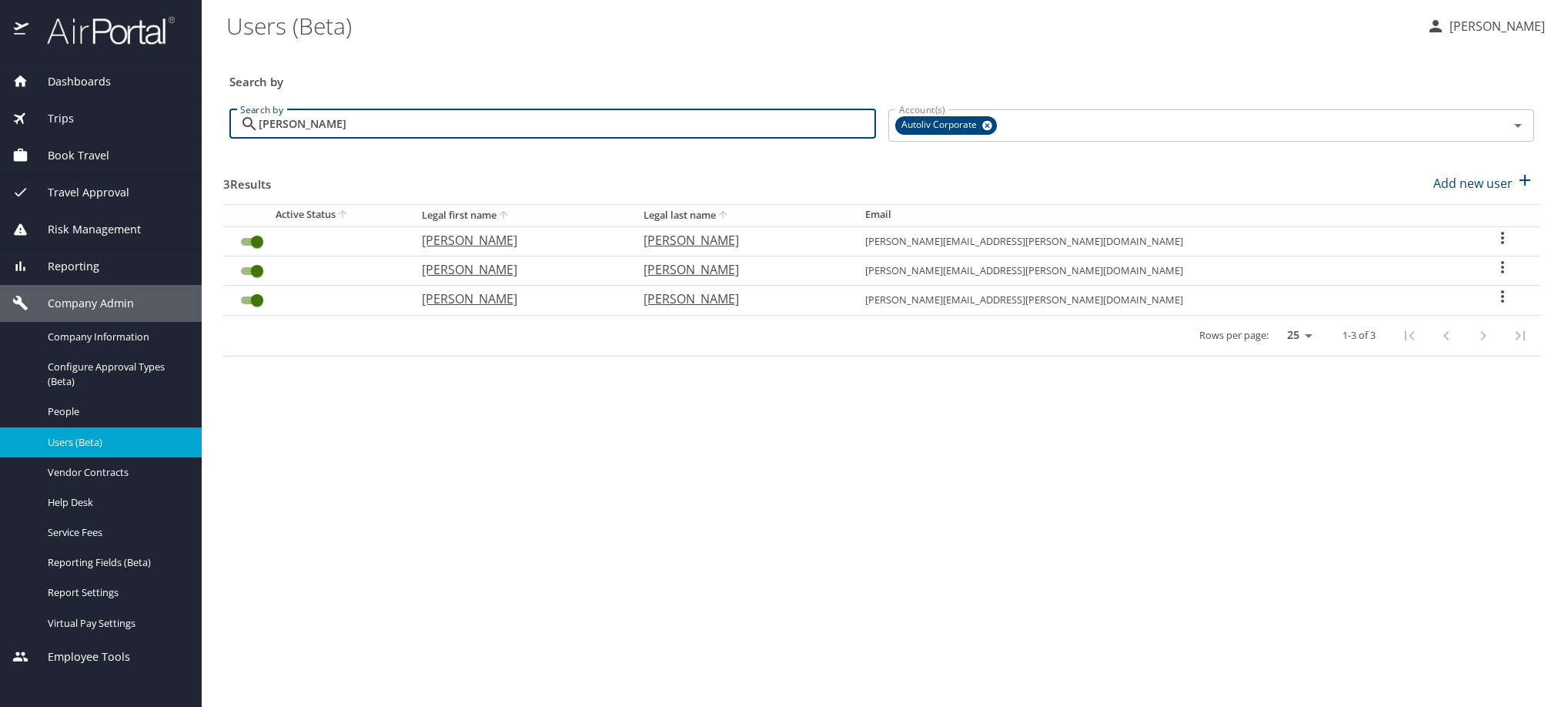
type input "[PERSON_NAME]"
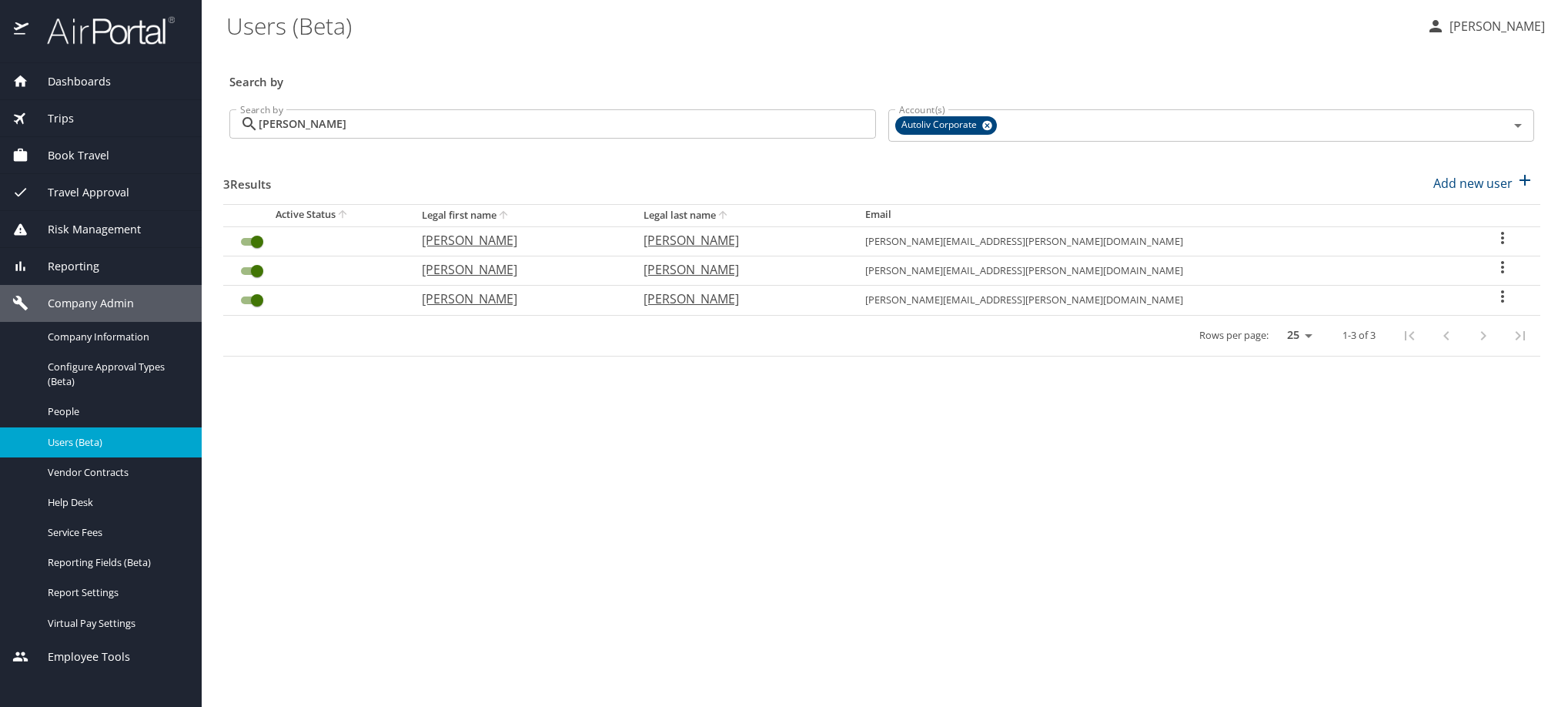
click at [1493, 247] on icon "User Search Table" at bounding box center [1502, 238] width 19 height 19
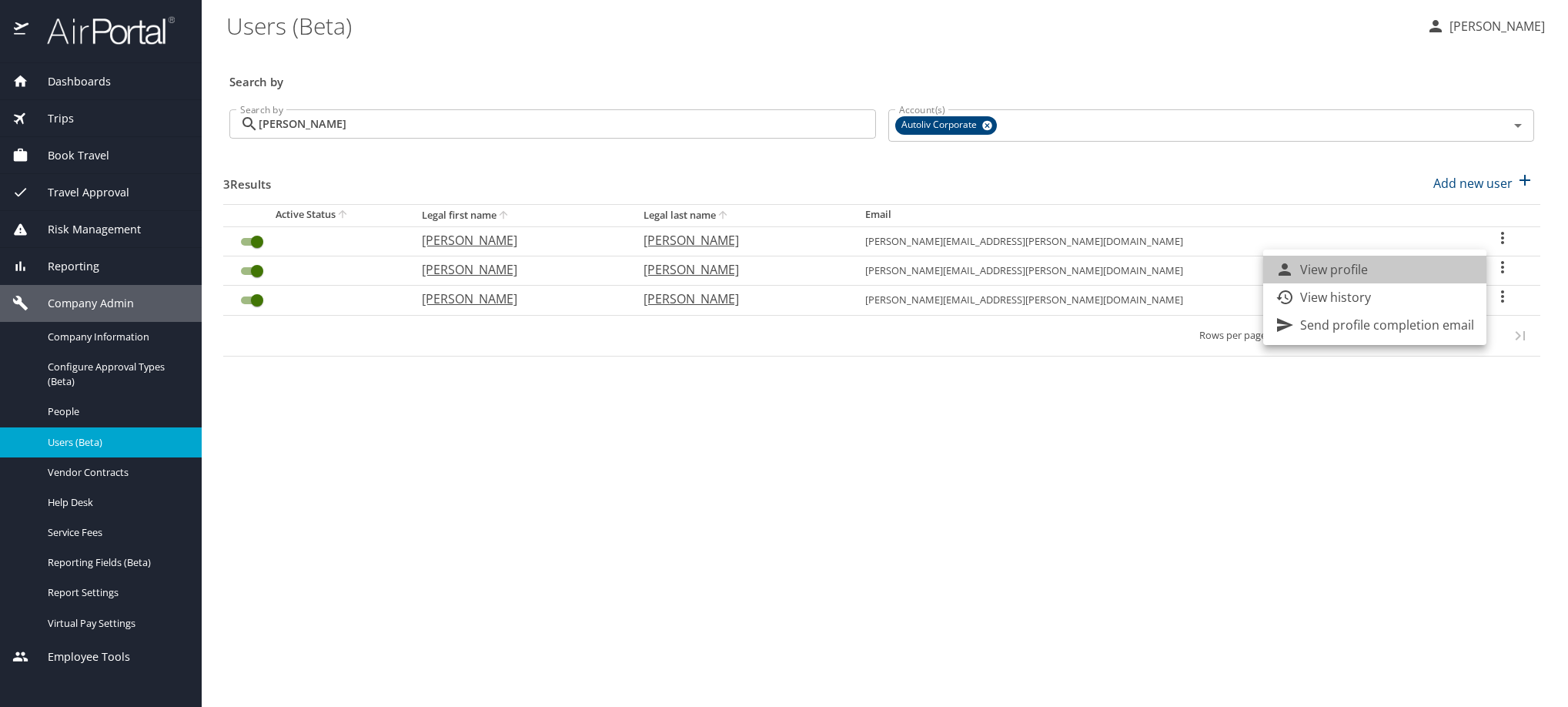
click at [1416, 271] on li "View profile" at bounding box center [1375, 269] width 223 height 28
select select "US"
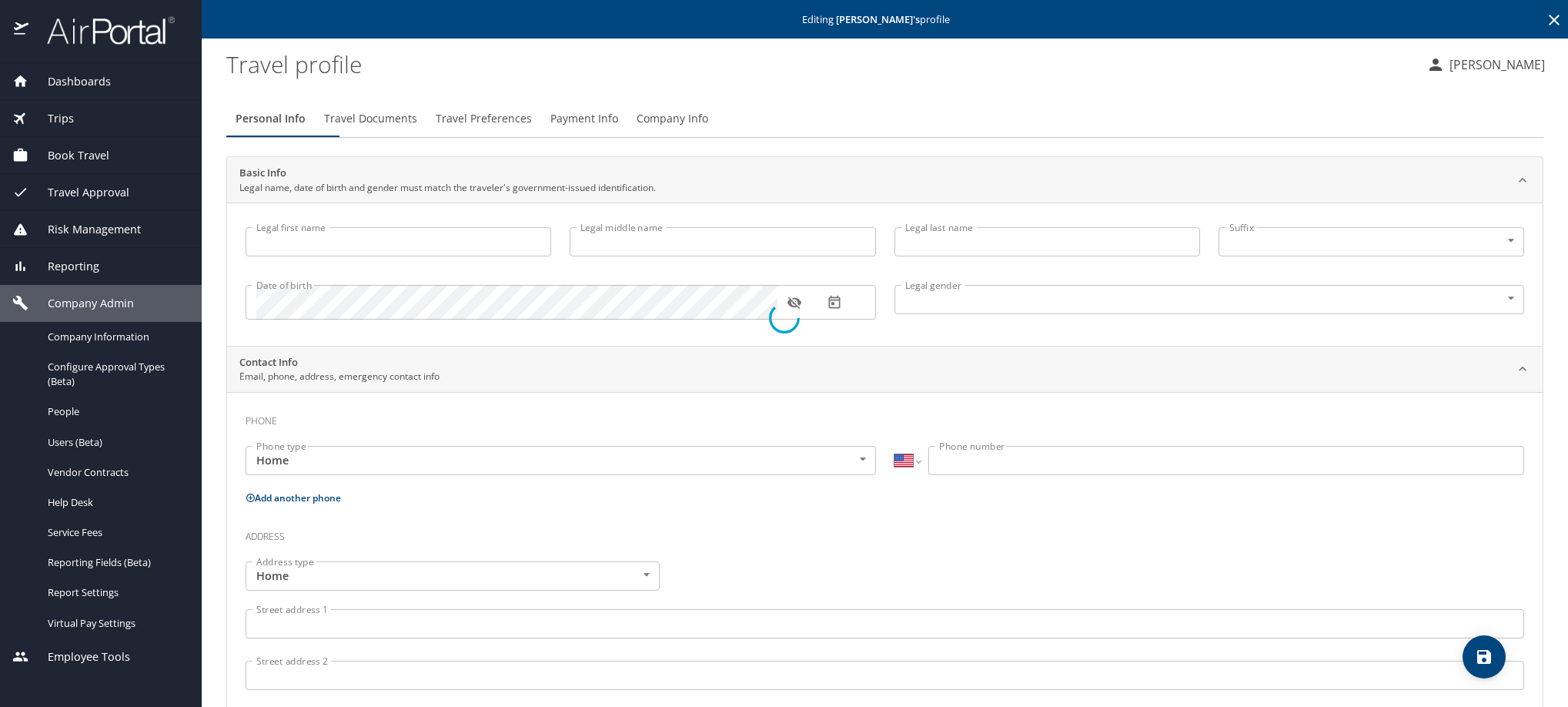
type input "[PERSON_NAME]"
type input "[DEMOGRAPHIC_DATA]"
select select "MX"
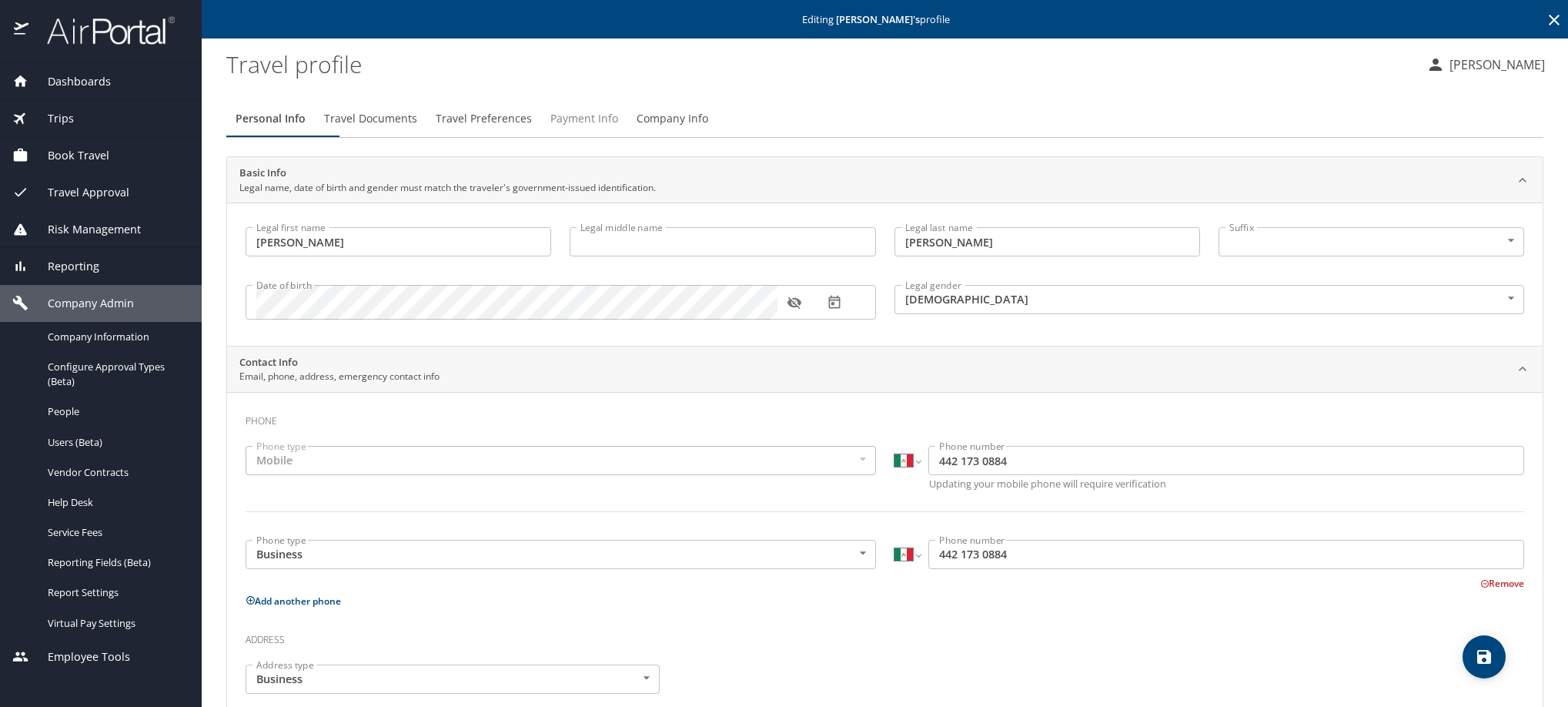
click at [618, 128] on span "Payment Info" at bounding box center [584, 119] width 68 height 20
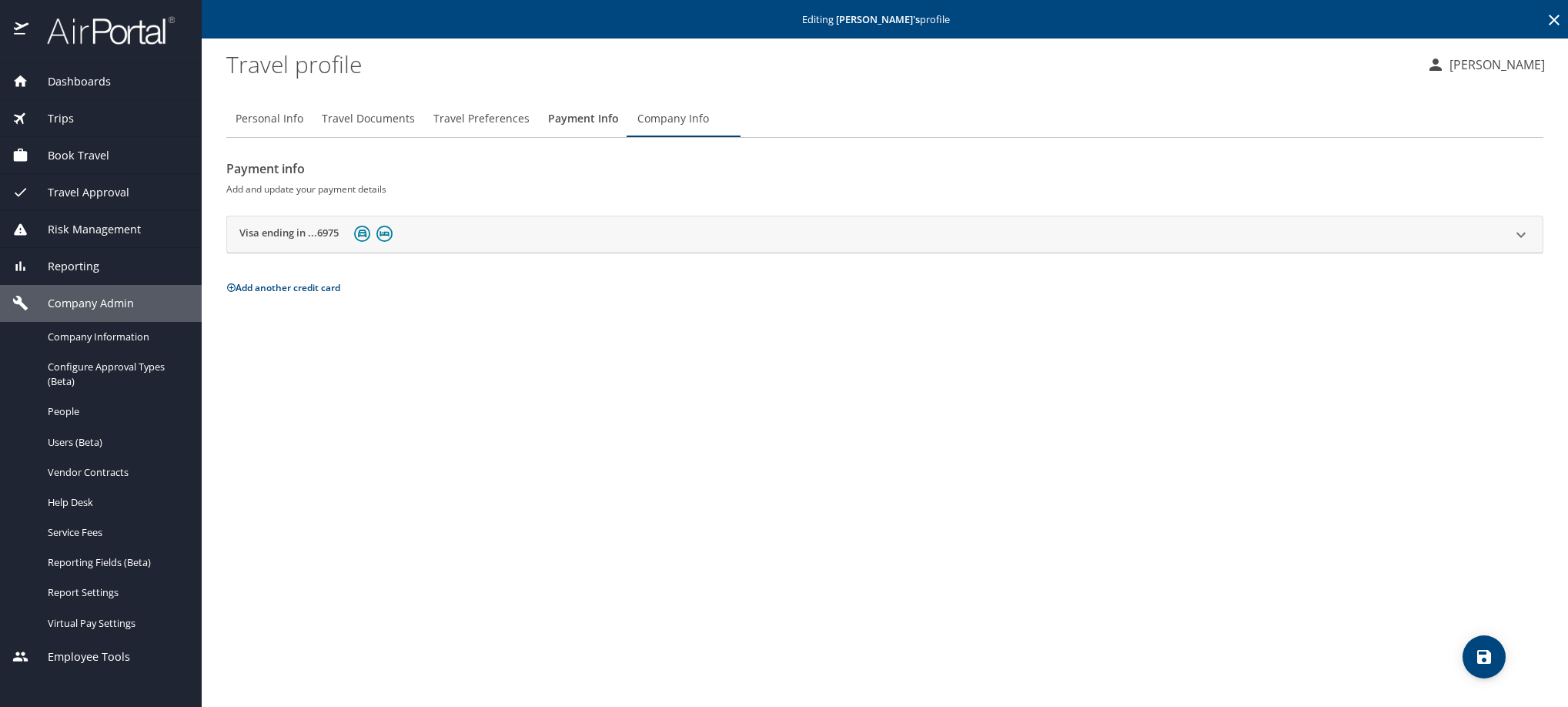
click at [297, 244] on h2 "Visa ending in ...6975" at bounding box center [289, 235] width 100 height 19
